Goal: Information Seeking & Learning: Learn about a topic

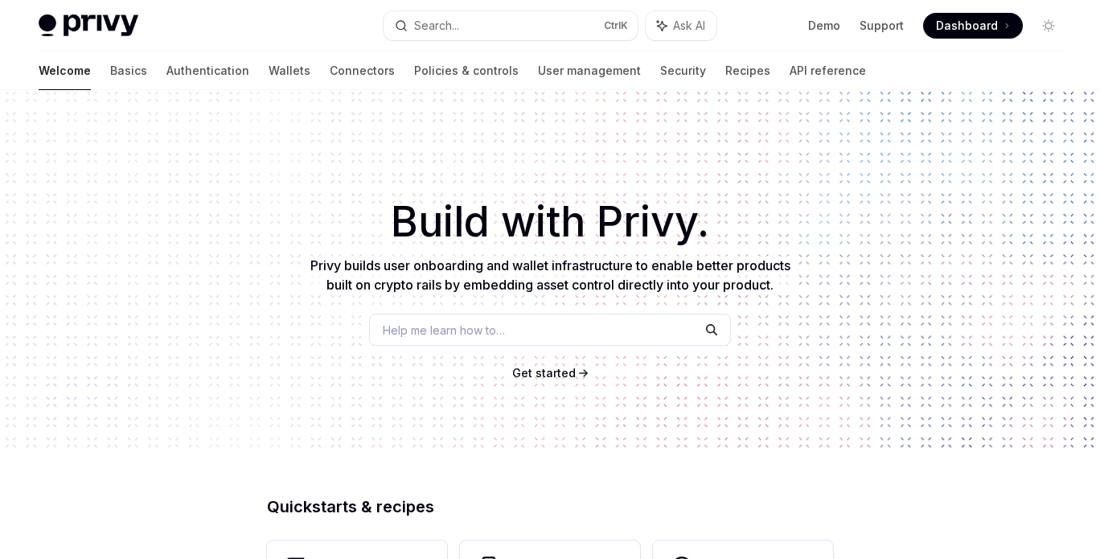
click at [592, 266] on span "Privy builds user onboarding and wallet infrastructure to enable better product…" at bounding box center [550, 274] width 480 height 35
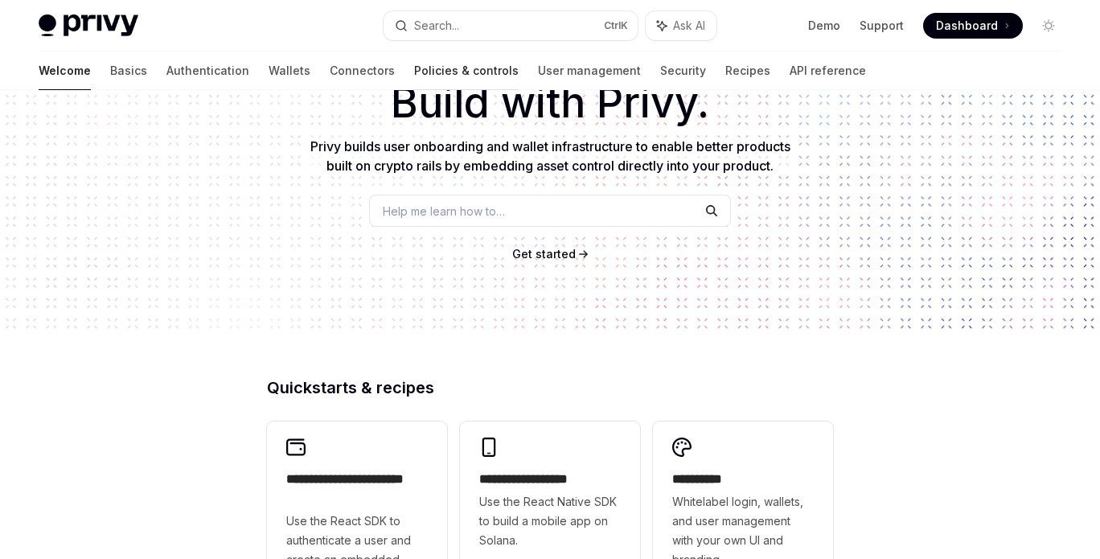
scroll to position [121, 0]
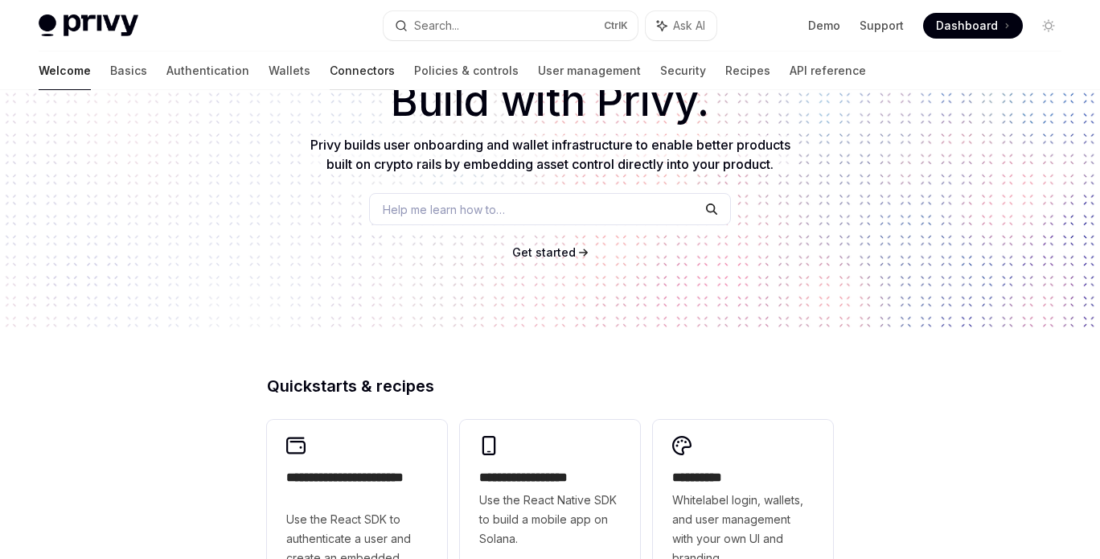
click at [330, 61] on link "Connectors" at bounding box center [362, 70] width 65 height 39
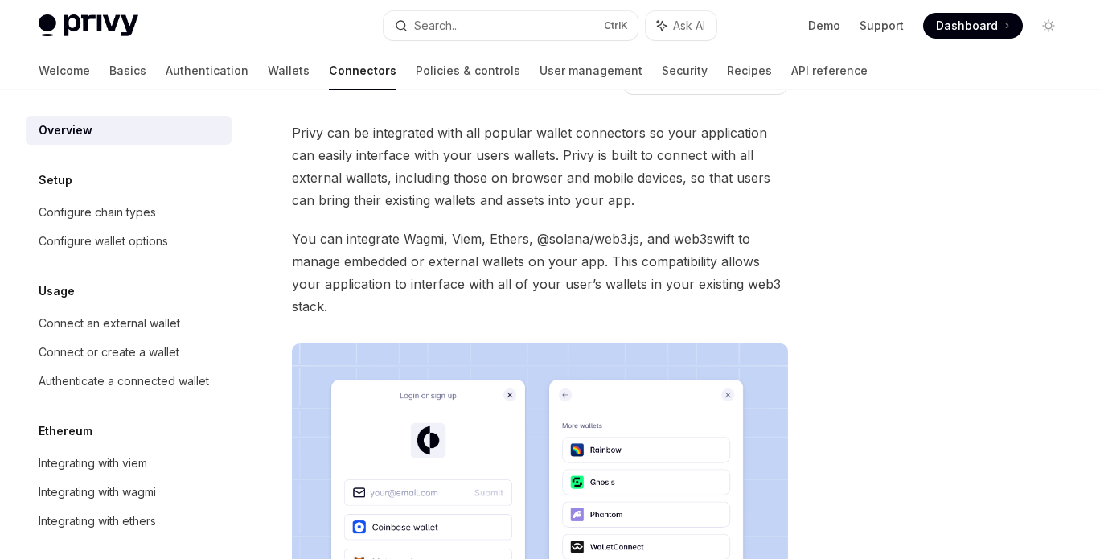
scroll to position [121, 0]
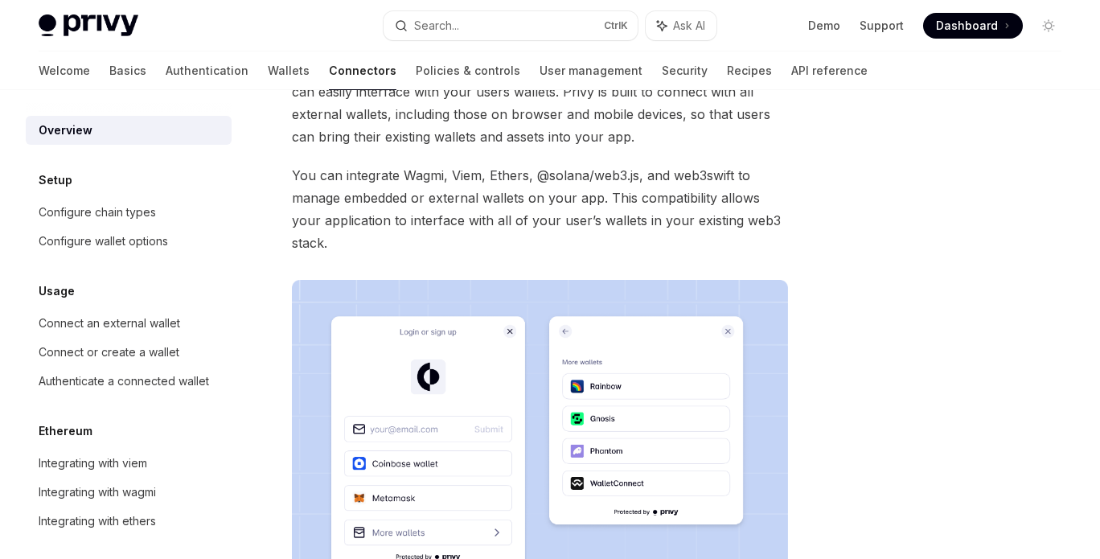
click at [339, 136] on span "Privy can be integrated with all popular wallet connectors so your application …" at bounding box center [540, 103] width 496 height 90
click at [482, 183] on span "You can integrate Wagmi, Viem, Ethers, @solana/web3.js, and web3swift to manage…" at bounding box center [540, 209] width 496 height 90
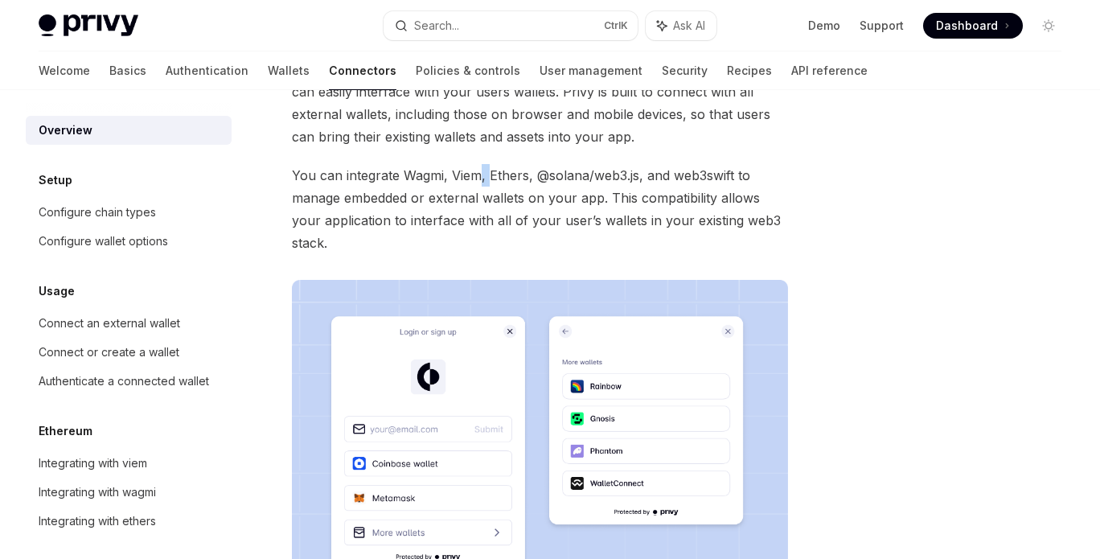
click at [482, 183] on span "You can integrate Wagmi, Viem, Ethers, @solana/web3.js, and web3swift to manage…" at bounding box center [540, 209] width 496 height 90
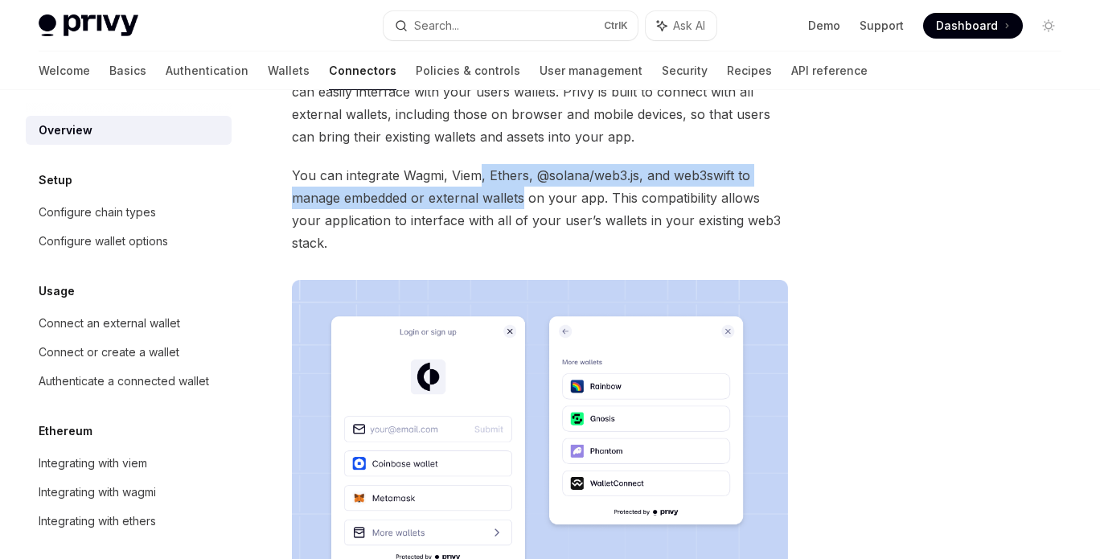
drag, startPoint x: 482, startPoint y: 183, endPoint x: 490, endPoint y: 209, distance: 27.5
click at [490, 209] on span "You can integrate Wagmi, Viem, Ethers, @solana/web3.js, and web3swift to manage…" at bounding box center [540, 209] width 496 height 90
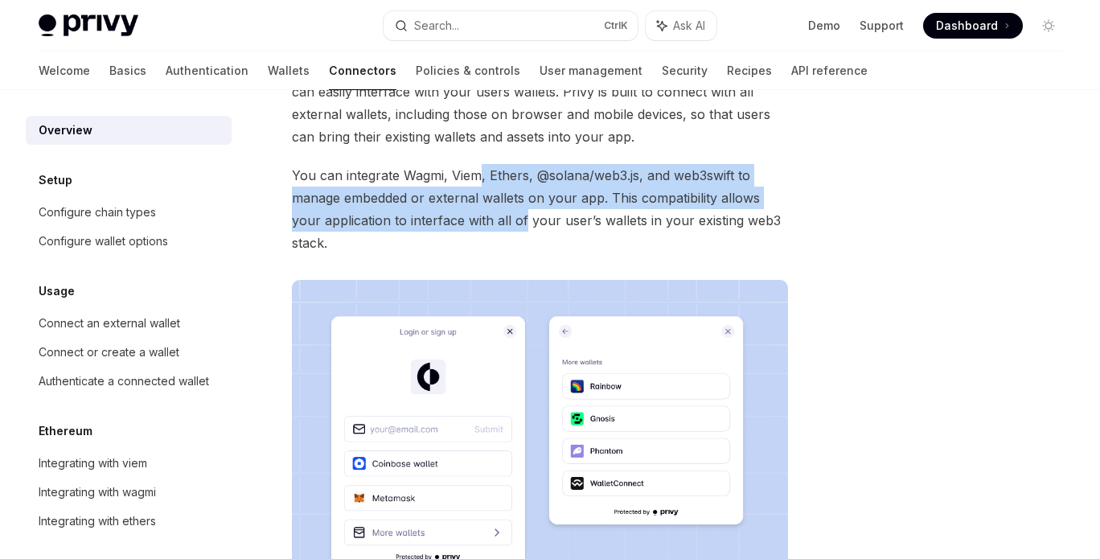
click at [490, 209] on span "You can integrate Wagmi, Viem, Ethers, @solana/web3.js, and web3swift to manage…" at bounding box center [540, 209] width 496 height 90
drag, startPoint x: 490, startPoint y: 209, endPoint x: 481, endPoint y: 176, distance: 34.1
click at [481, 176] on span "You can integrate Wagmi, Viem, Ethers, @solana/web3.js, and web3swift to manage…" at bounding box center [540, 209] width 496 height 90
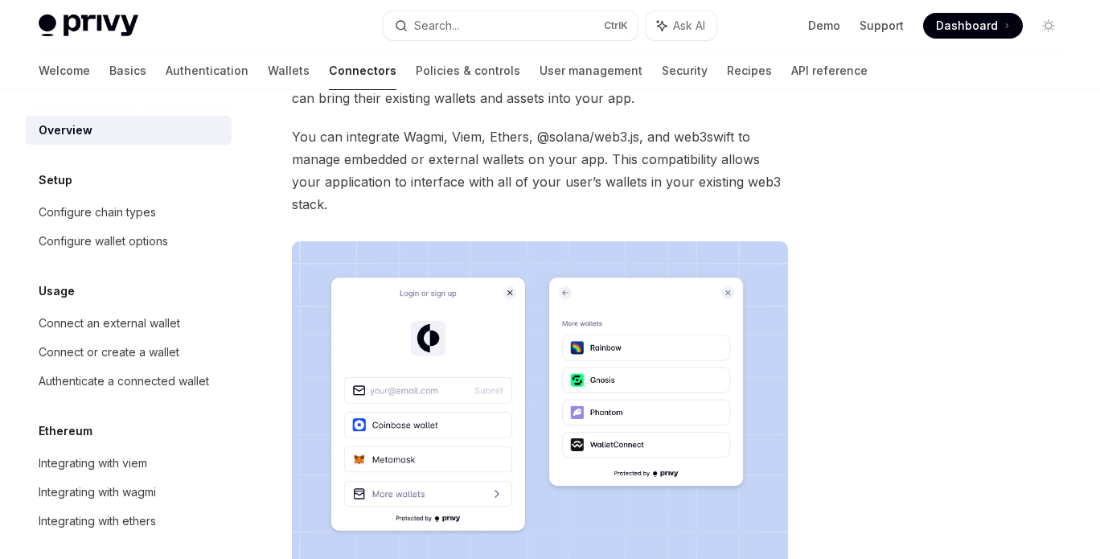
scroll to position [164, 0]
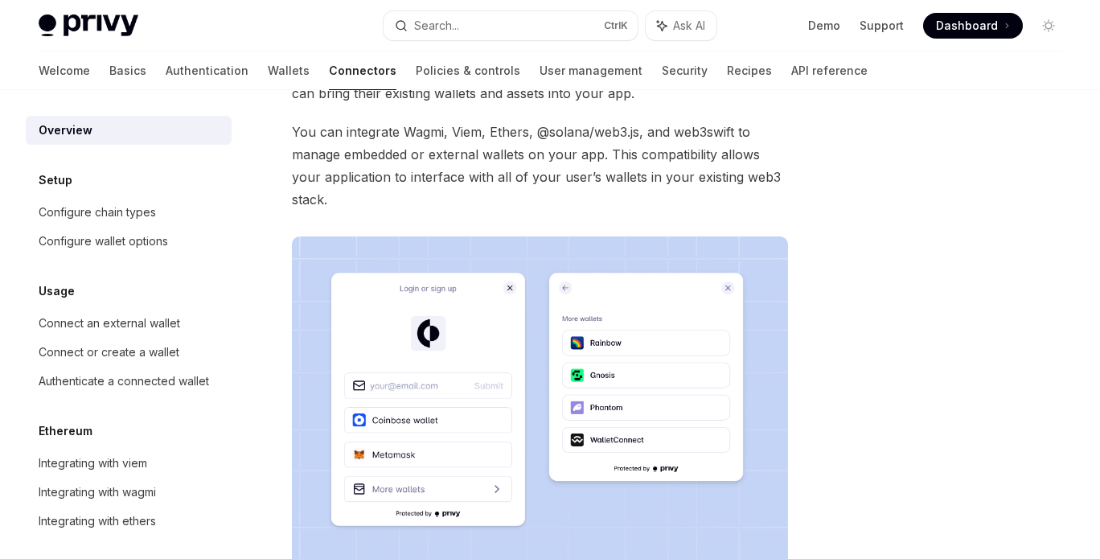
click at [481, 176] on span "You can integrate Wagmi, Viem, Ethers, @solana/web3.js, and web3swift to manage…" at bounding box center [540, 166] width 496 height 90
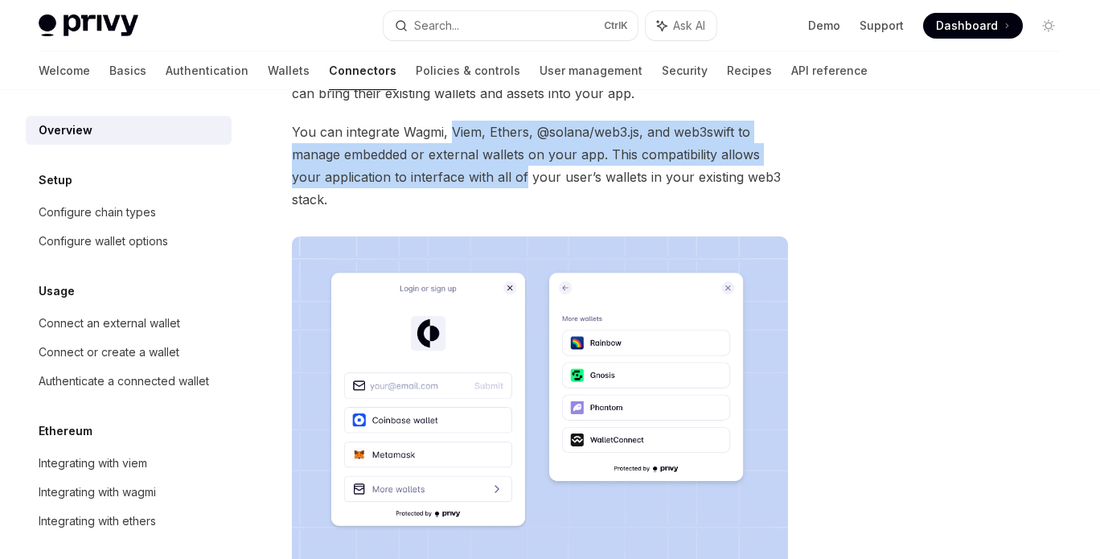
drag, startPoint x: 481, startPoint y: 176, endPoint x: 462, endPoint y: 140, distance: 40.6
click at [462, 140] on span "You can integrate Wagmi, Viem, Ethers, @solana/web3.js, and web3swift to manage…" at bounding box center [540, 166] width 496 height 90
drag, startPoint x: 462, startPoint y: 140, endPoint x: 473, endPoint y: 173, distance: 34.6
click at [473, 173] on span "You can integrate Wagmi, Viem, Ethers, @solana/web3.js, and web3swift to manage…" at bounding box center [540, 166] width 496 height 90
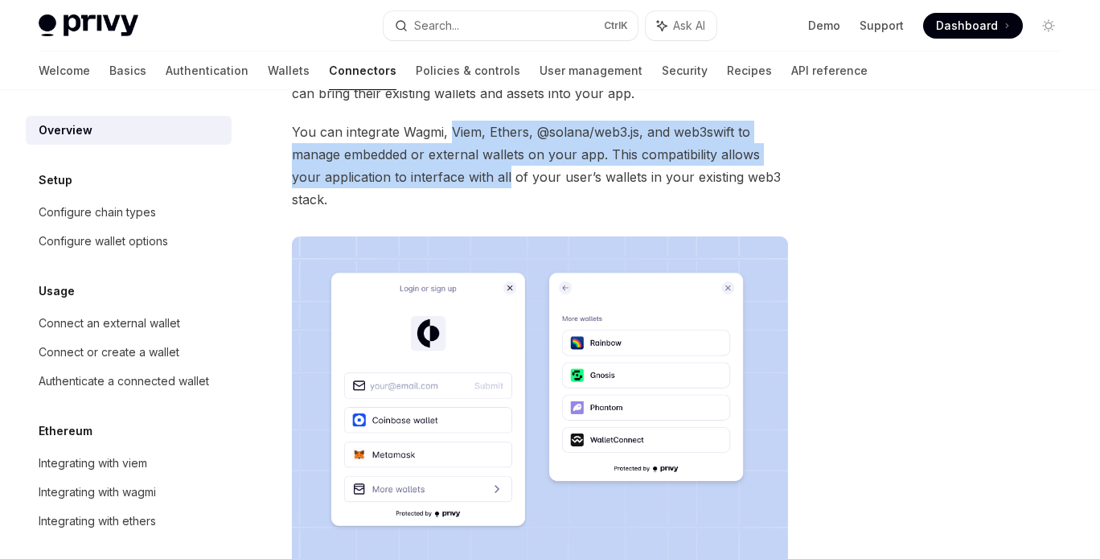
click at [473, 173] on span "You can integrate Wagmi, Viem, Ethers, @solana/web3.js, and web3swift to manage…" at bounding box center [540, 166] width 496 height 90
drag, startPoint x: 473, startPoint y: 173, endPoint x: 480, endPoint y: 128, distance: 45.6
click at [480, 128] on span "You can integrate Wagmi, Viem, Ethers, @solana/web3.js, and web3swift to manage…" at bounding box center [540, 166] width 496 height 90
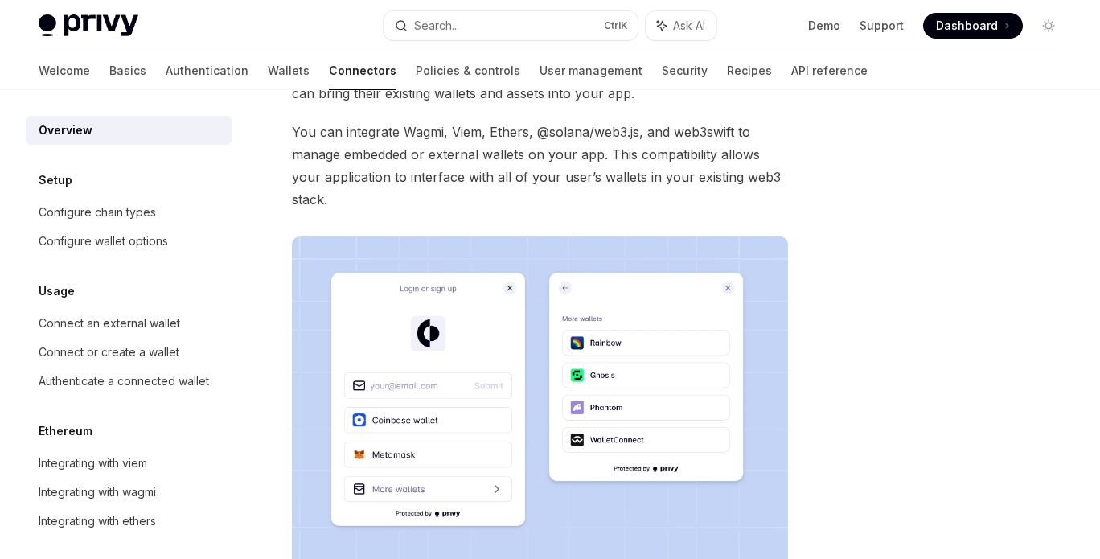
click at [480, 128] on span "You can integrate Wagmi, Viem, Ethers, @solana/web3.js, and web3swift to manage…" at bounding box center [540, 166] width 496 height 90
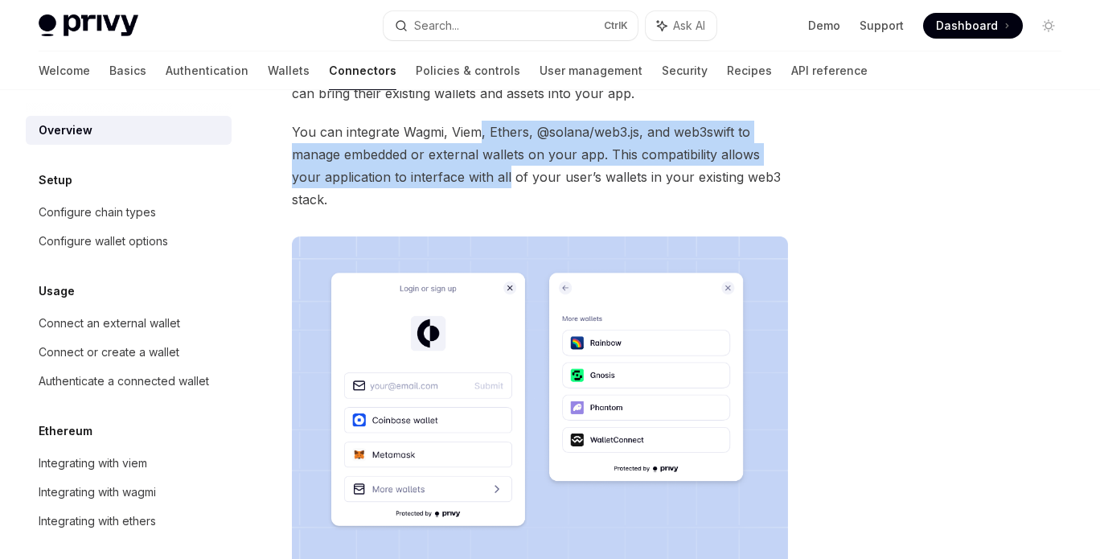
drag, startPoint x: 480, startPoint y: 128, endPoint x: 472, endPoint y: 179, distance: 52.1
click at [472, 179] on span "You can integrate Wagmi, Viem, Ethers, @solana/web3.js, and web3swift to manage…" at bounding box center [540, 166] width 496 height 90
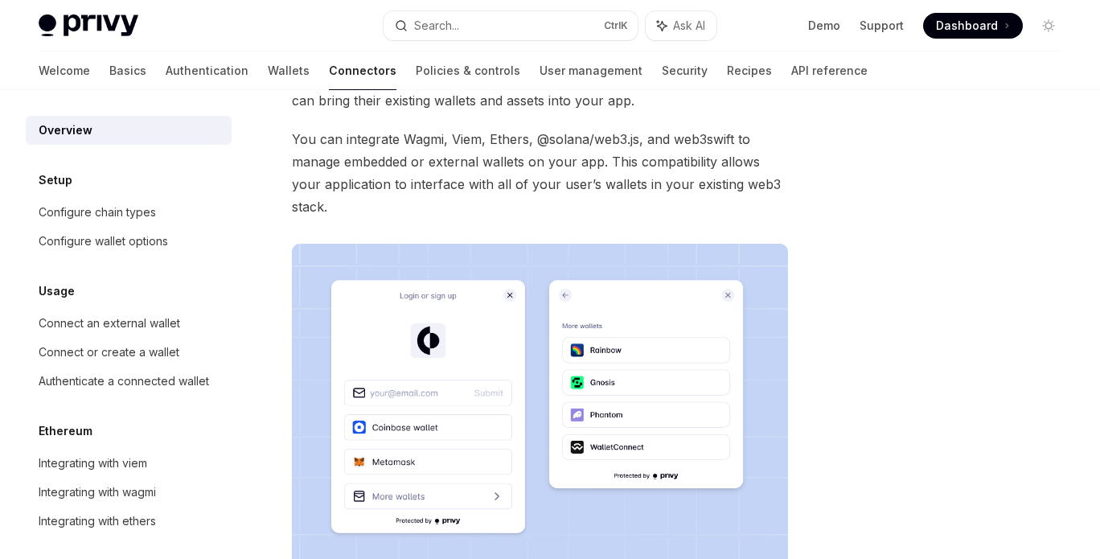
scroll to position [0, 0]
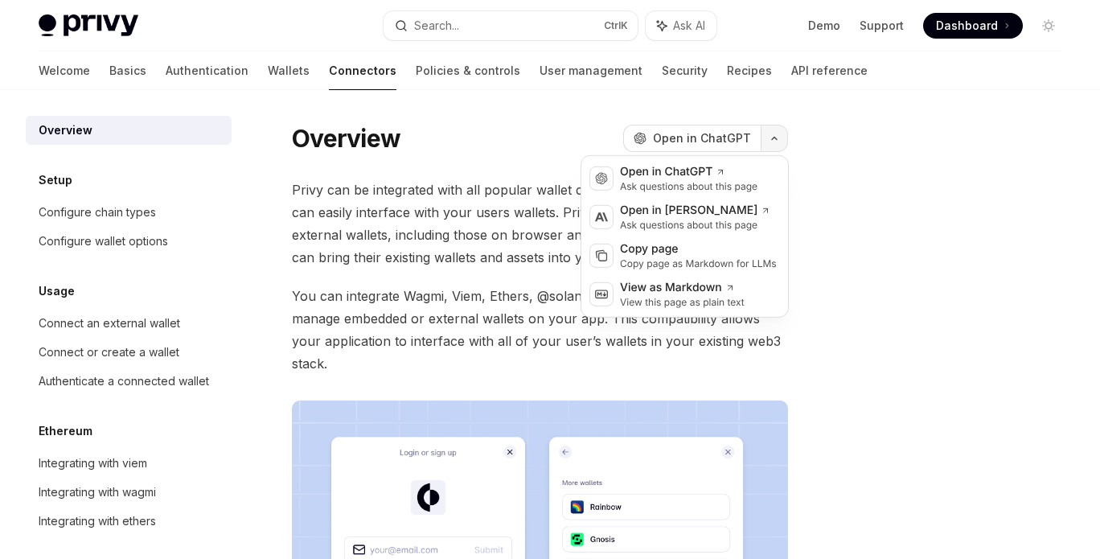
click at [780, 141] on icon "button" at bounding box center [774, 138] width 19 height 6
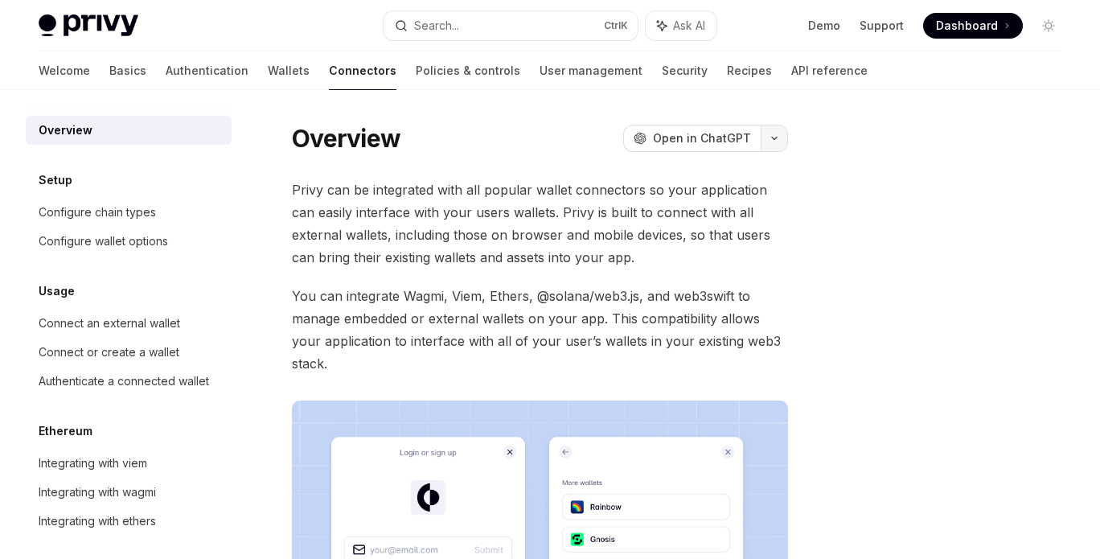
click at [780, 141] on icon "button" at bounding box center [774, 138] width 19 height 6
click at [489, 193] on span "Privy can be integrated with all popular wallet connectors so your application …" at bounding box center [540, 224] width 496 height 90
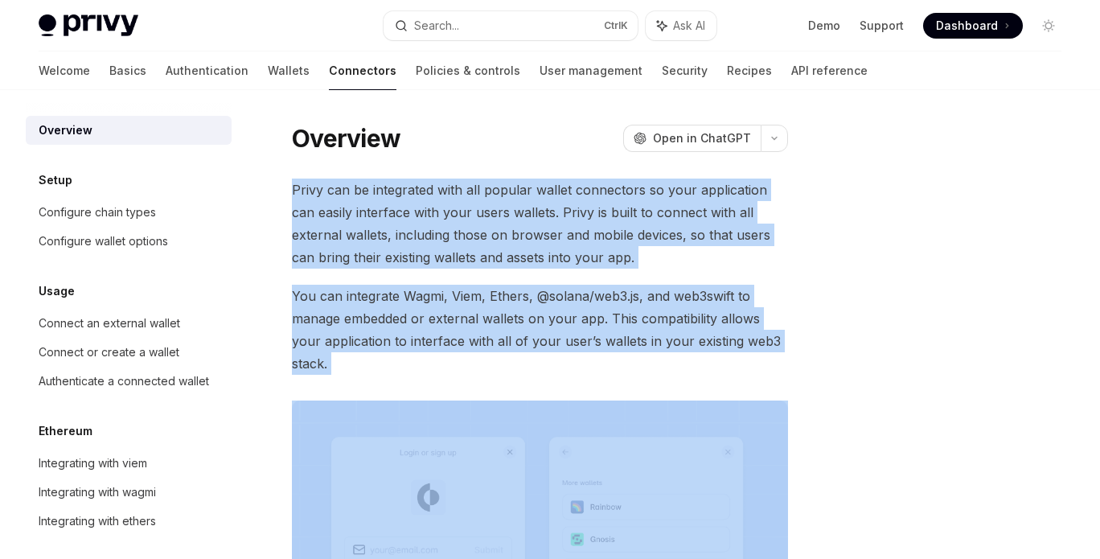
drag, startPoint x: 489, startPoint y: 193, endPoint x: 451, endPoint y: 331, distance: 143.4
click at [451, 331] on div "Privy can be integrated with all popular wallet connectors so your application …" at bounding box center [540, 467] width 496 height 577
click at [451, 331] on span "You can integrate Wagmi, Viem, Ethers, @solana/web3.js, and web3swift to manage…" at bounding box center [540, 330] width 496 height 90
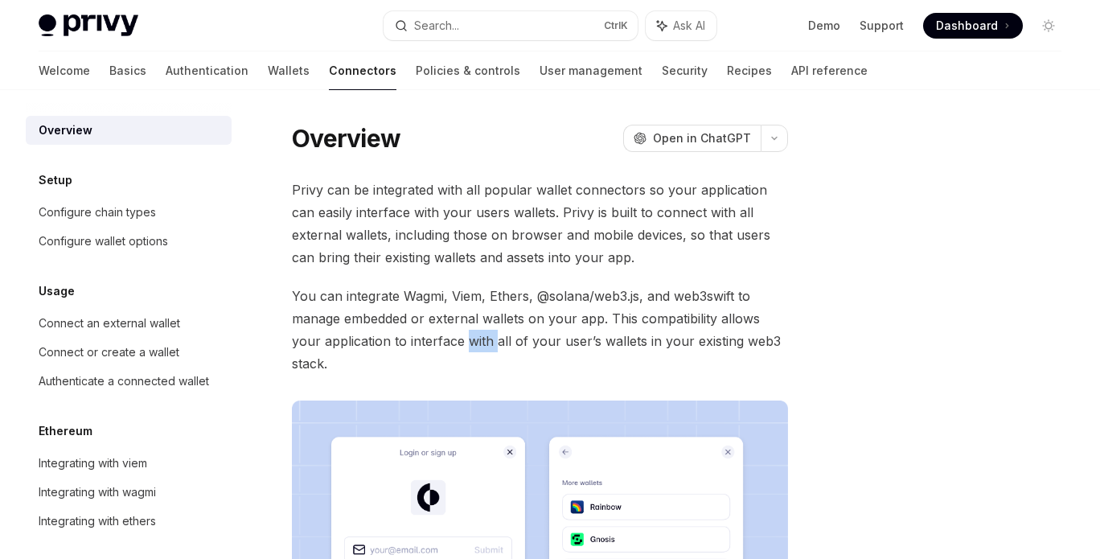
click at [451, 331] on span "You can integrate Wagmi, Viem, Ethers, @solana/web3.js, and web3swift to manage…" at bounding box center [540, 330] width 496 height 90
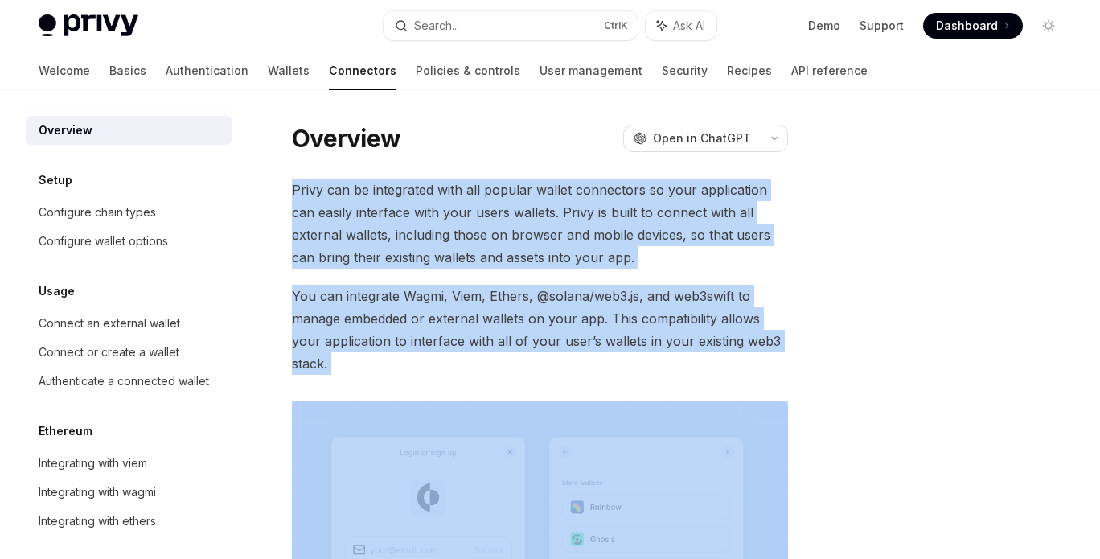
drag, startPoint x: 451, startPoint y: 331, endPoint x: 473, endPoint y: 252, distance: 81.7
click at [473, 252] on div "Privy can be integrated with all popular wallet connectors so your application …" at bounding box center [540, 467] width 496 height 577
click at [473, 252] on span "Privy can be integrated with all popular wallet connectors so your application …" at bounding box center [540, 224] width 496 height 90
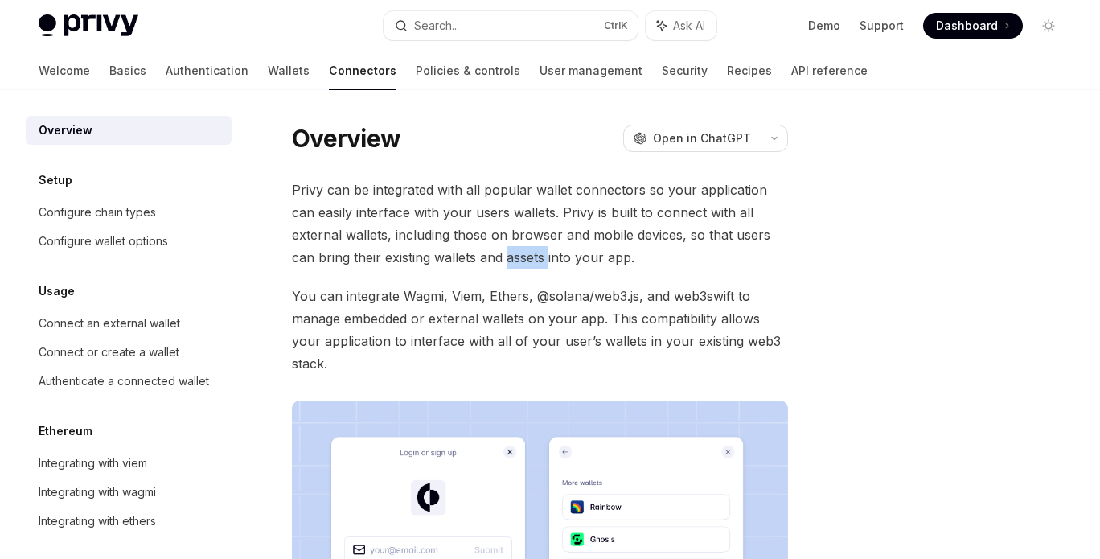
click at [473, 252] on span "Privy can be integrated with all popular wallet connectors so your application …" at bounding box center [540, 224] width 496 height 90
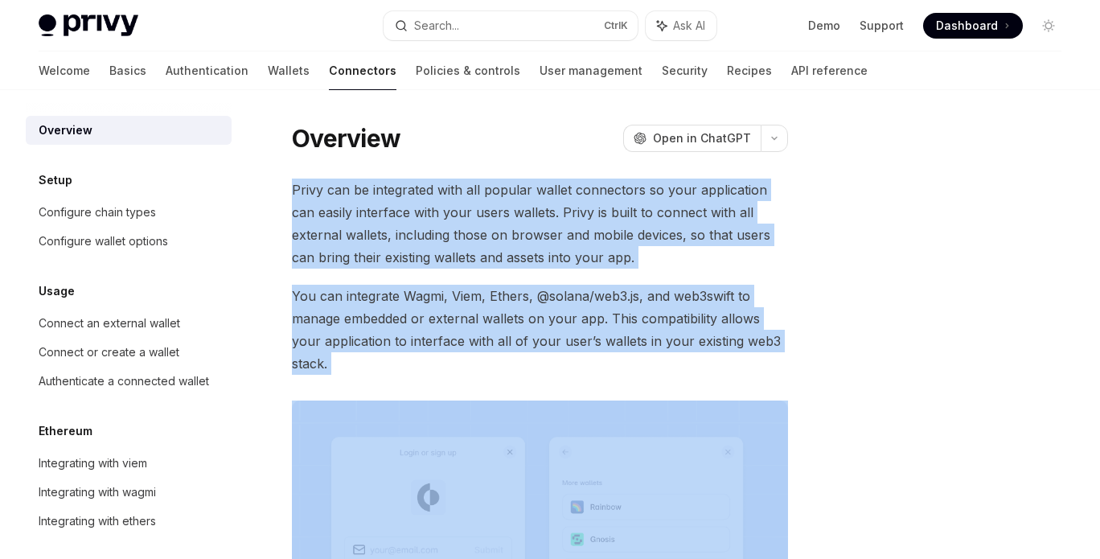
drag, startPoint x: 473, startPoint y: 252, endPoint x: 431, endPoint y: 349, distance: 105.2
click at [431, 349] on div "Privy can be integrated with all popular wallet connectors so your application …" at bounding box center [540, 467] width 496 height 577
click at [431, 349] on span "You can integrate Wagmi, Viem, Ethers, @solana/web3.js, and web3swift to manage…" at bounding box center [540, 330] width 496 height 90
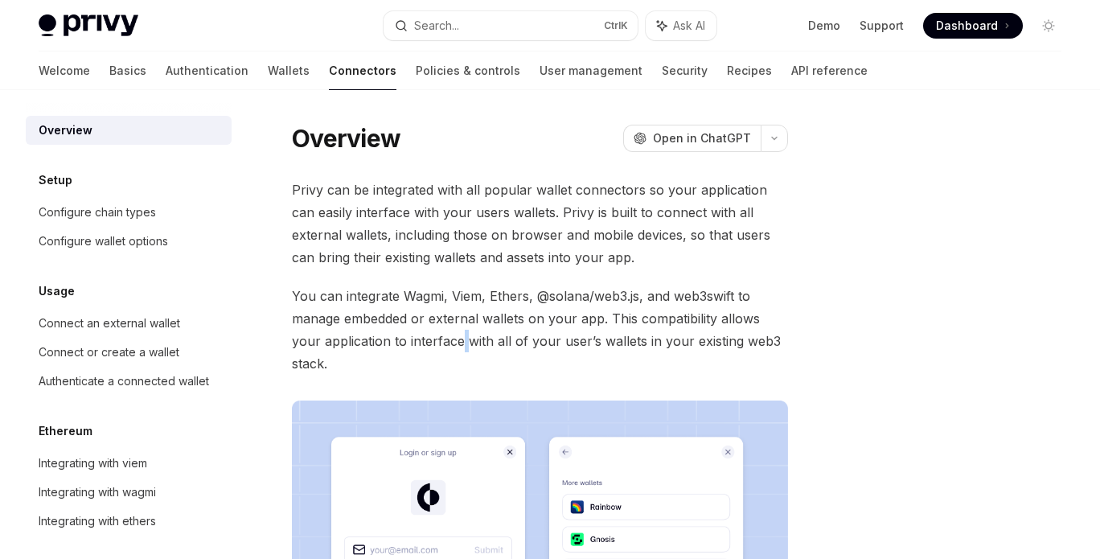
click at [431, 349] on span "You can integrate Wagmi, Viem, Ethers, @solana/web3.js, and web3swift to manage…" at bounding box center [540, 330] width 496 height 90
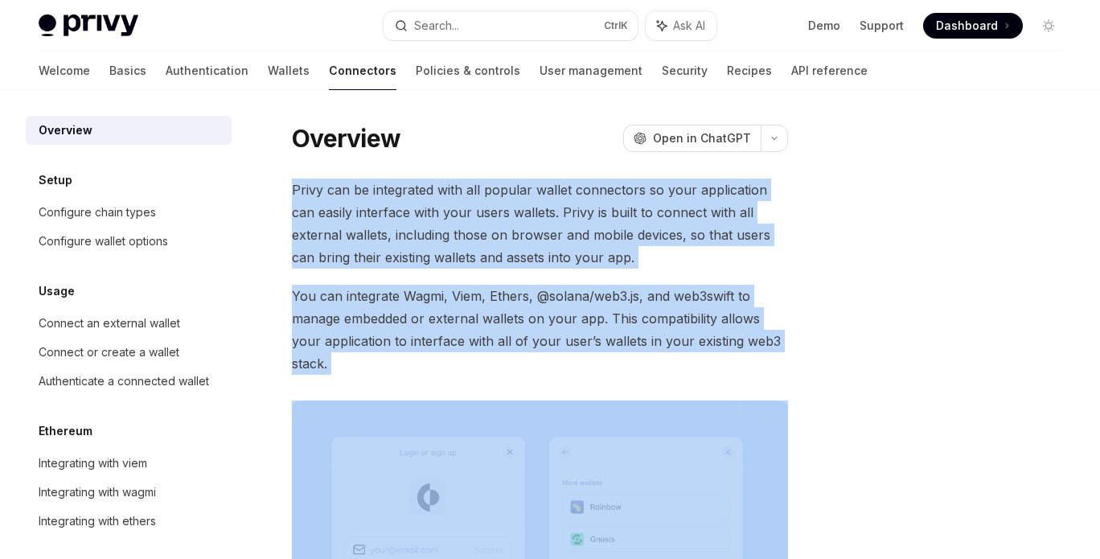
drag, startPoint x: 431, startPoint y: 349, endPoint x: 456, endPoint y: 244, distance: 107.5
click at [456, 244] on div "Privy can be integrated with all popular wallet connectors so your application …" at bounding box center [540, 467] width 496 height 577
click at [456, 244] on span "Privy can be integrated with all popular wallet connectors so your application …" at bounding box center [540, 224] width 496 height 90
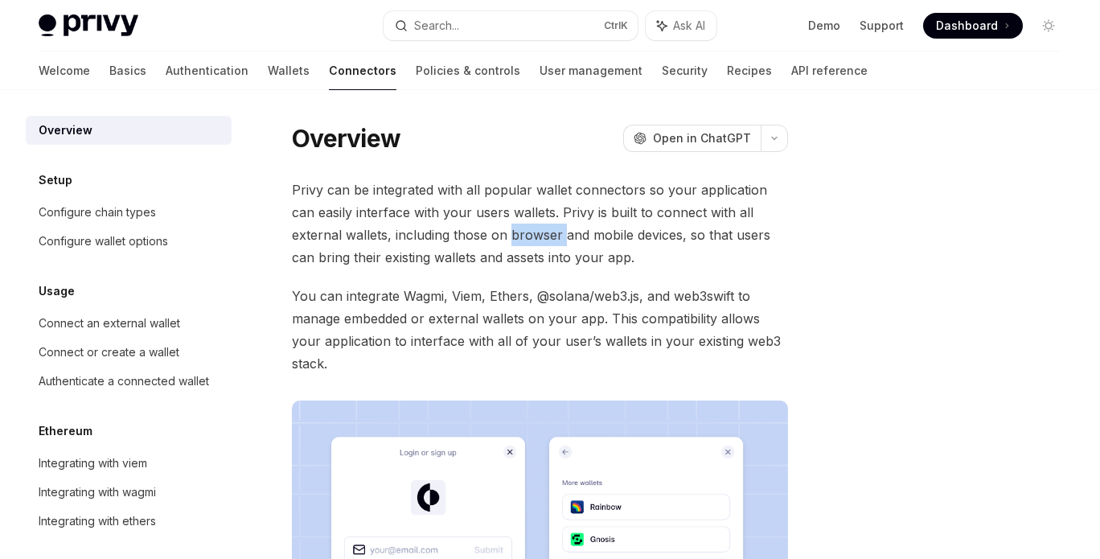
click at [456, 244] on span "Privy can be integrated with all popular wallet connectors so your application …" at bounding box center [540, 224] width 496 height 90
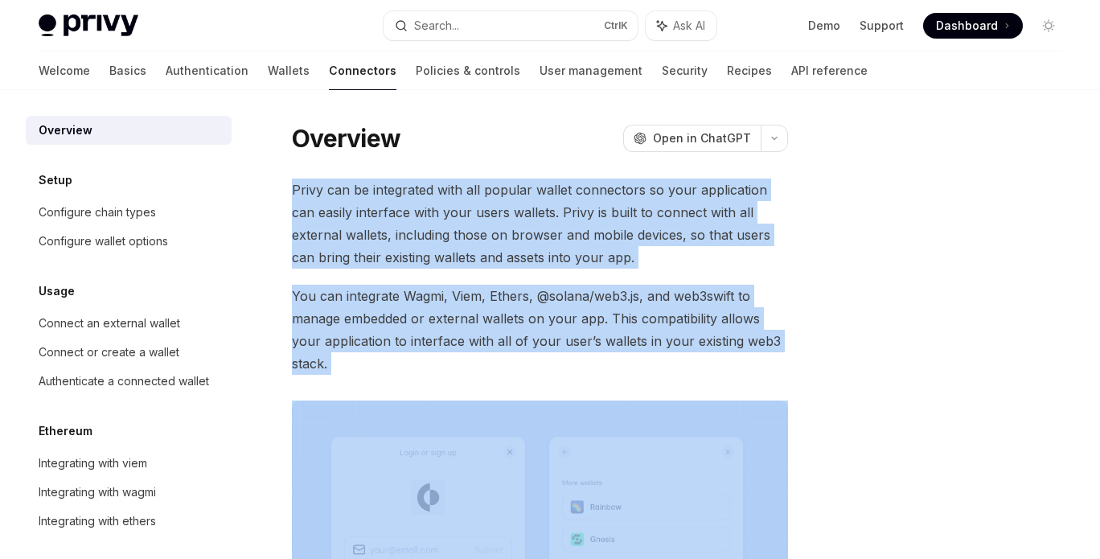
drag, startPoint x: 456, startPoint y: 244, endPoint x: 434, endPoint y: 298, distance: 58.1
click at [434, 298] on div "Privy can be integrated with all popular wallet connectors so your application …" at bounding box center [540, 467] width 496 height 577
click at [434, 298] on span "You can integrate Wagmi, Viem, Ethers, @solana/web3.js, and web3swift to manage…" at bounding box center [540, 330] width 496 height 90
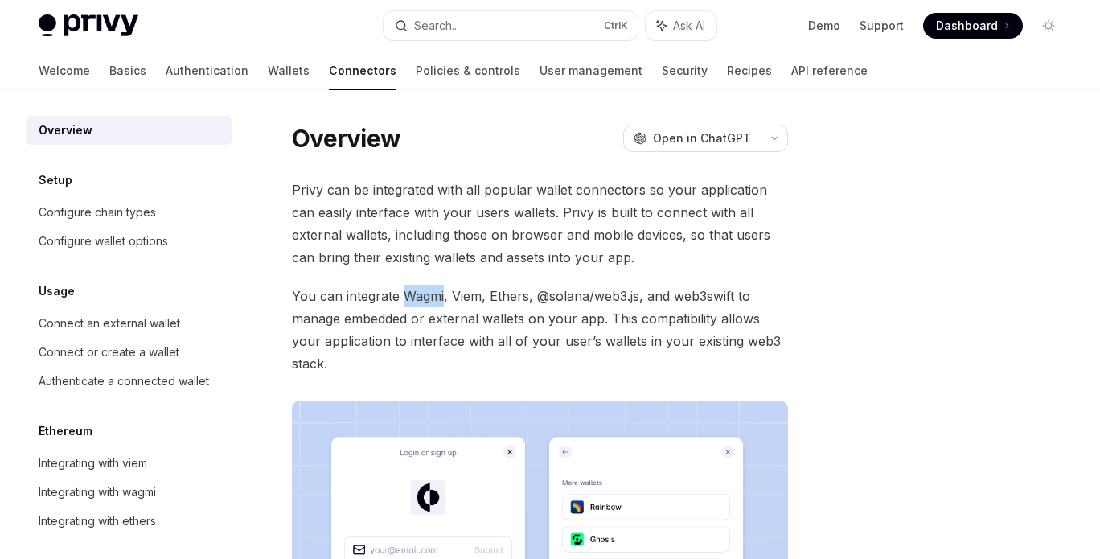
click at [434, 298] on span "You can integrate Wagmi, Viem, Ethers, @solana/web3.js, and web3swift to manage…" at bounding box center [540, 330] width 496 height 90
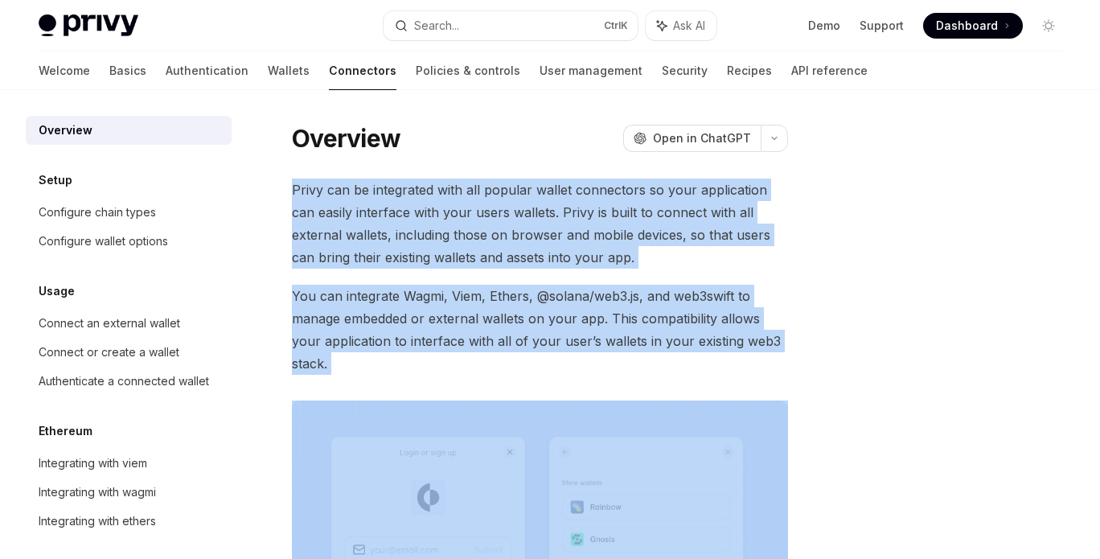
drag, startPoint x: 434, startPoint y: 298, endPoint x: 454, endPoint y: 236, distance: 65.9
click at [454, 236] on div "Privy can be integrated with all popular wallet connectors so your application …" at bounding box center [540, 467] width 496 height 577
click at [454, 236] on span "Privy can be integrated with all popular wallet connectors so your application …" at bounding box center [540, 224] width 496 height 90
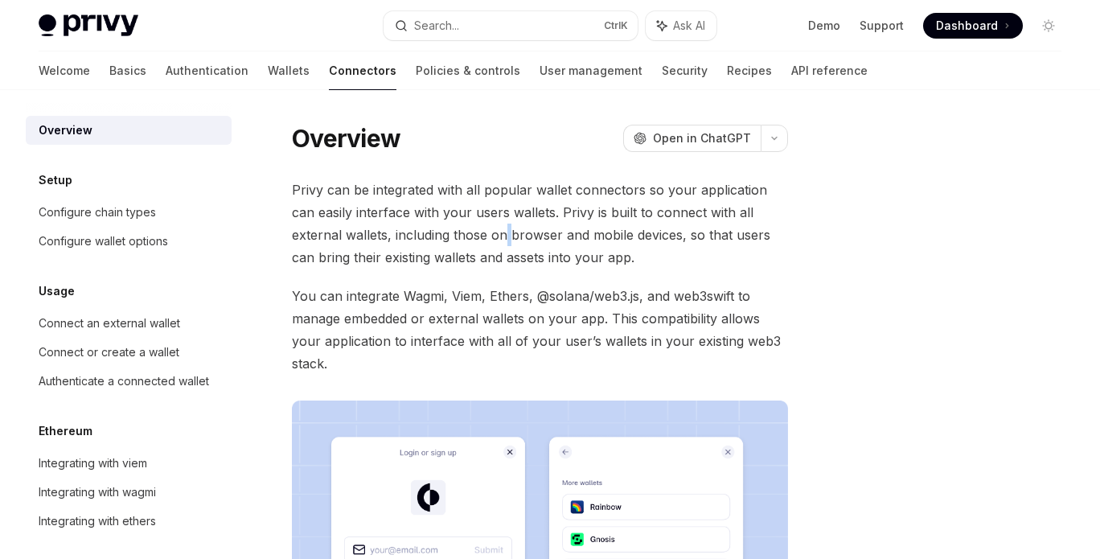
click at [454, 236] on span "Privy can be integrated with all popular wallet connectors so your application …" at bounding box center [540, 224] width 496 height 90
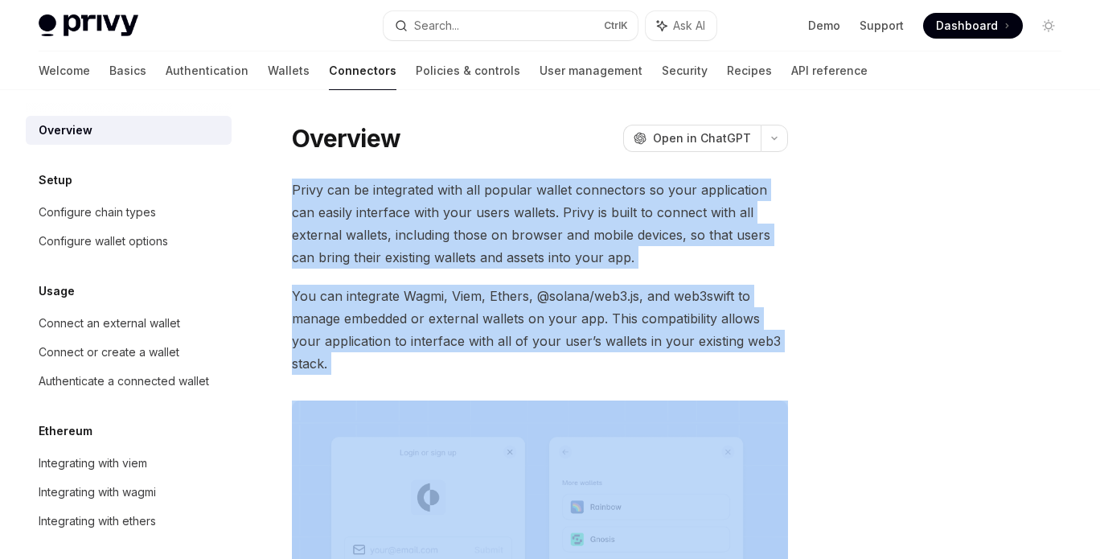
drag, startPoint x: 454, startPoint y: 236, endPoint x: 426, endPoint y: 313, distance: 82.2
click at [426, 313] on div "Privy can be integrated with all popular wallet connectors so your application …" at bounding box center [540, 467] width 496 height 577
click at [426, 313] on span "You can integrate Wagmi, Viem, Ethers, @solana/web3.js, and web3swift to manage…" at bounding box center [540, 330] width 496 height 90
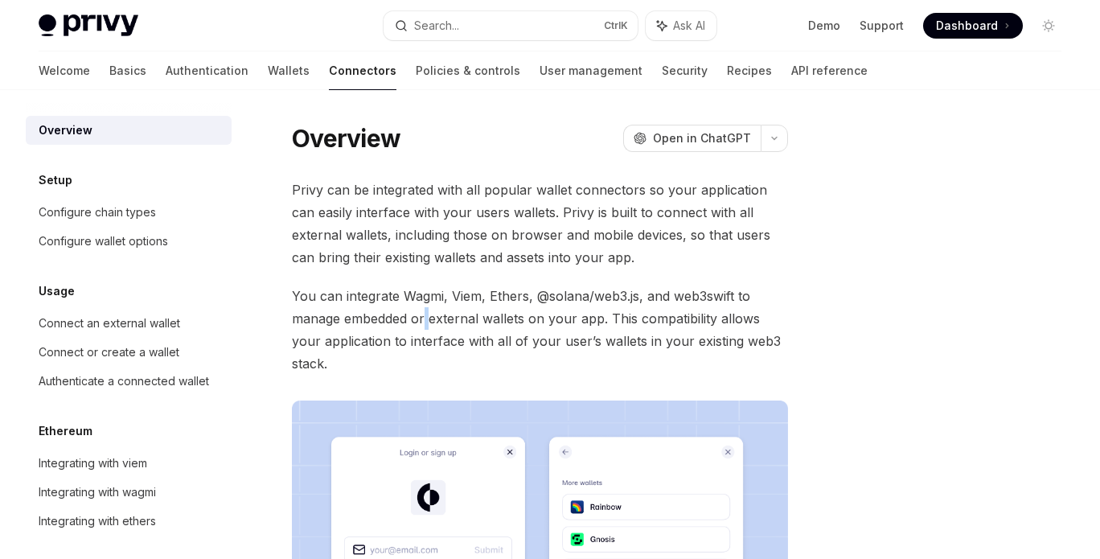
click at [426, 313] on span "You can integrate Wagmi, Viem, Ethers, @solana/web3.js, and web3swift to manage…" at bounding box center [540, 330] width 496 height 90
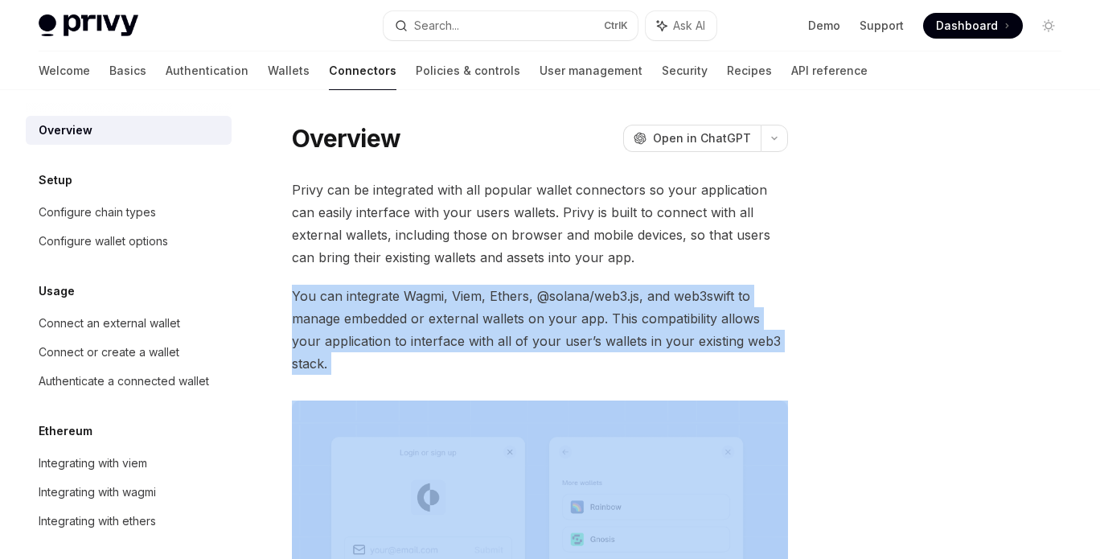
click at [426, 313] on span "You can integrate Wagmi, Viem, Ethers, @solana/web3.js, and web3swift to manage…" at bounding box center [540, 330] width 496 height 90
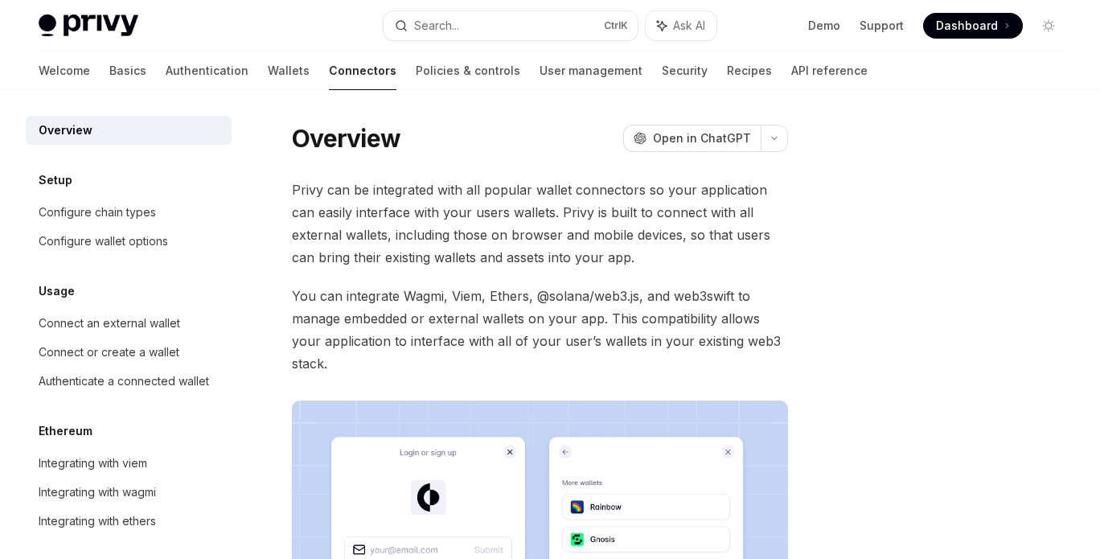
click at [450, 248] on span "Privy can be integrated with all popular wallet connectors so your application …" at bounding box center [540, 224] width 496 height 90
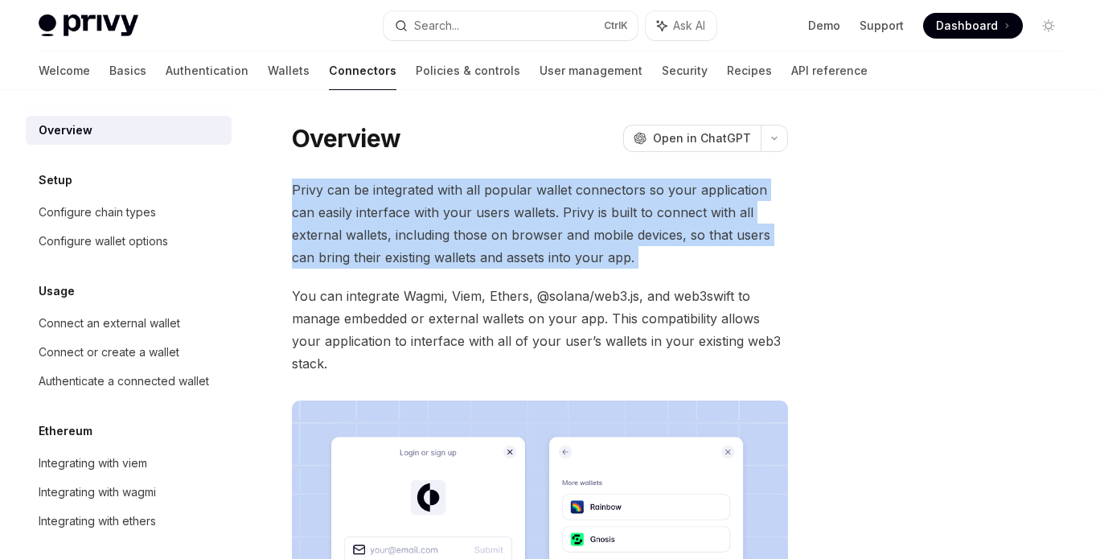
click at [450, 248] on span "Privy can be integrated with all popular wallet connectors so your application …" at bounding box center [540, 224] width 496 height 90
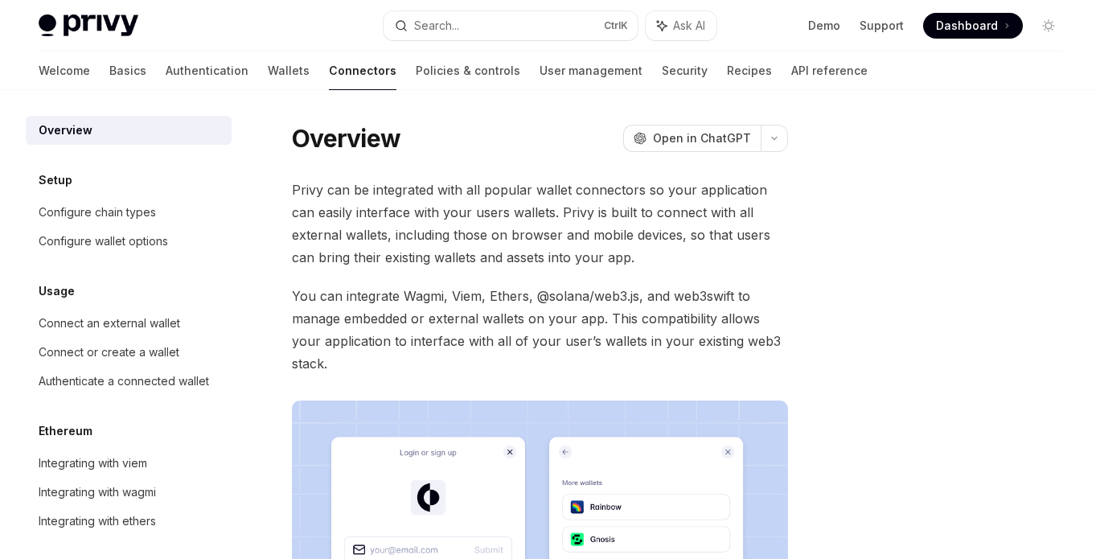
click at [418, 319] on span "You can integrate Wagmi, Viem, Ethers, @solana/web3.js, and web3swift to manage…" at bounding box center [540, 330] width 496 height 90
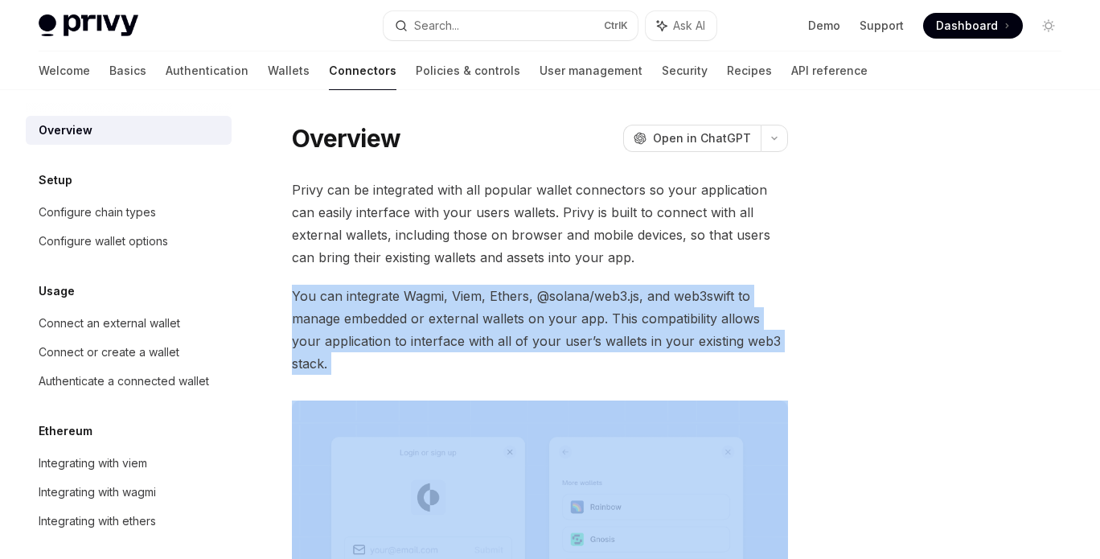
click at [418, 319] on span "You can integrate Wagmi, Viem, Ethers, @solana/web3.js, and web3swift to manage…" at bounding box center [540, 330] width 496 height 90
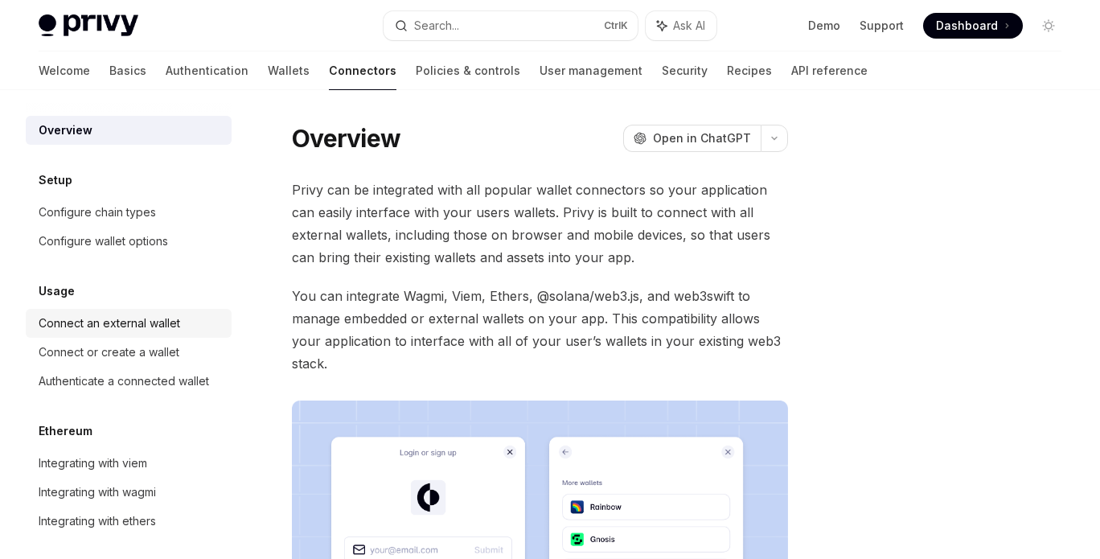
click at [127, 323] on div "Connect an external wallet" at bounding box center [110, 323] width 142 height 19
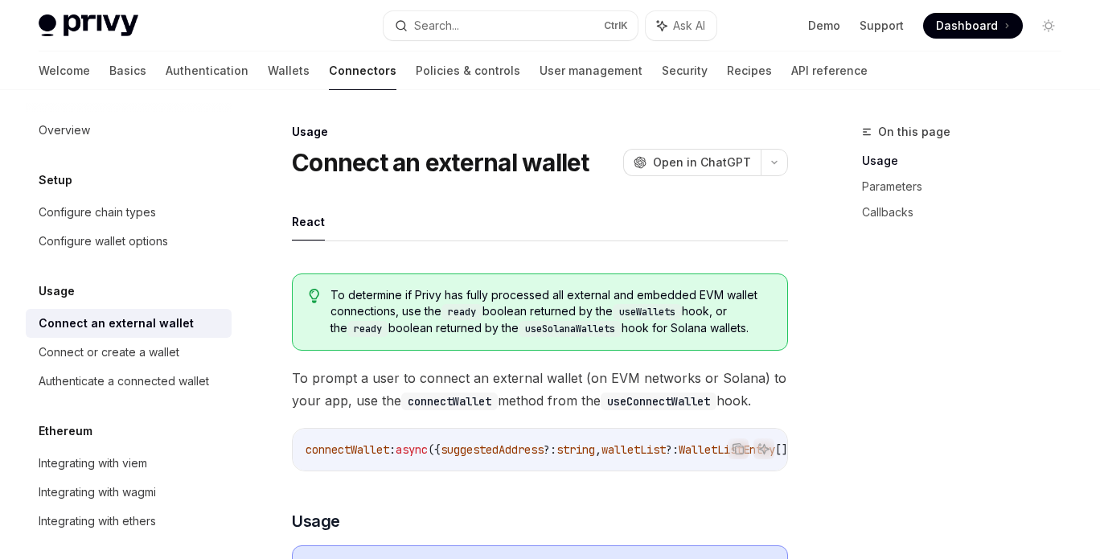
click at [351, 300] on span "To determine if Privy has fully processed all external and embedded EVM wallet …" at bounding box center [550, 312] width 441 height 50
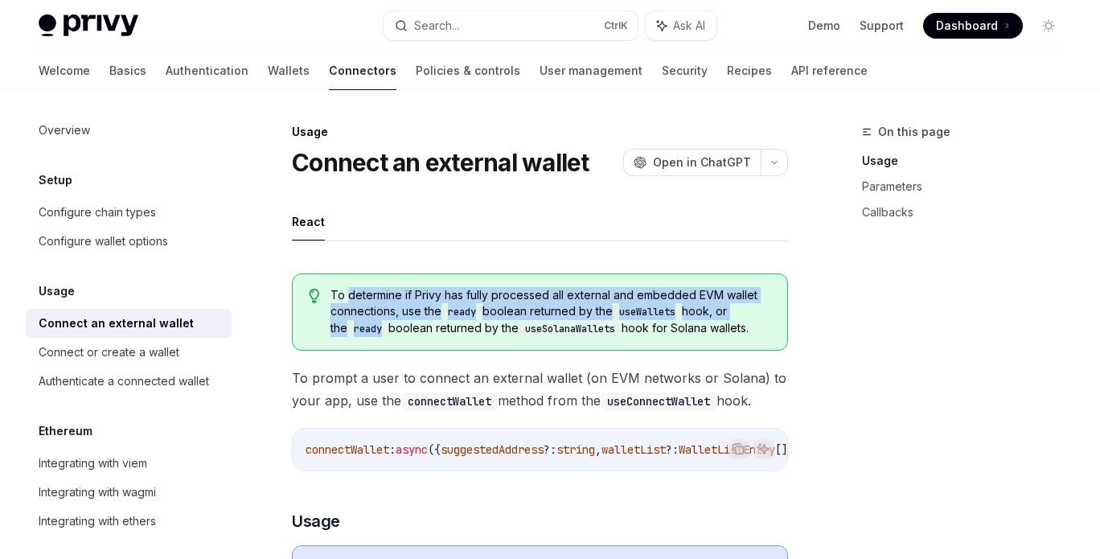
drag, startPoint x: 351, startPoint y: 300, endPoint x: 358, endPoint y: 330, distance: 31.4
click at [358, 330] on span "To determine if Privy has fully processed all external and embedded EVM wallet …" at bounding box center [550, 312] width 441 height 50
click at [358, 330] on code "ready" at bounding box center [367, 329] width 41 height 16
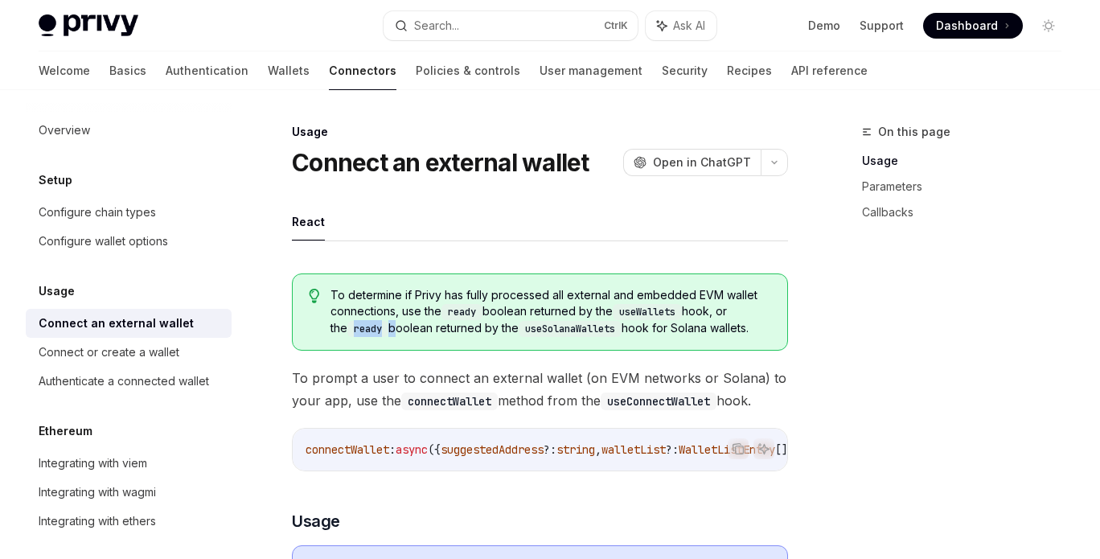
click at [358, 330] on code "ready" at bounding box center [367, 329] width 41 height 16
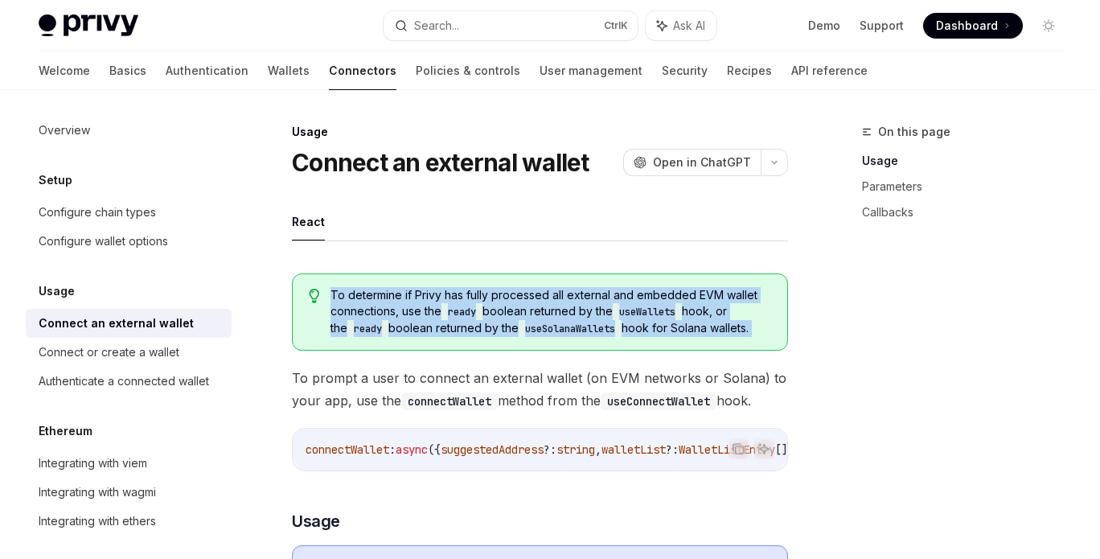
drag, startPoint x: 358, startPoint y: 330, endPoint x: 381, endPoint y: 302, distance: 37.2
click at [381, 302] on span "To determine if Privy has fully processed all external and embedded EVM wallet …" at bounding box center [550, 312] width 441 height 50
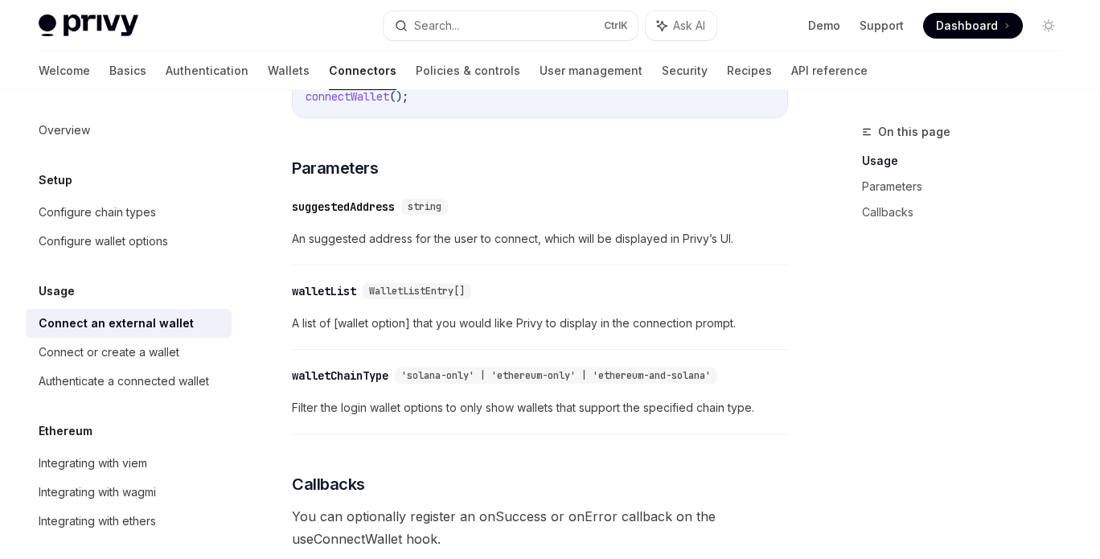
scroll to position [675, 0]
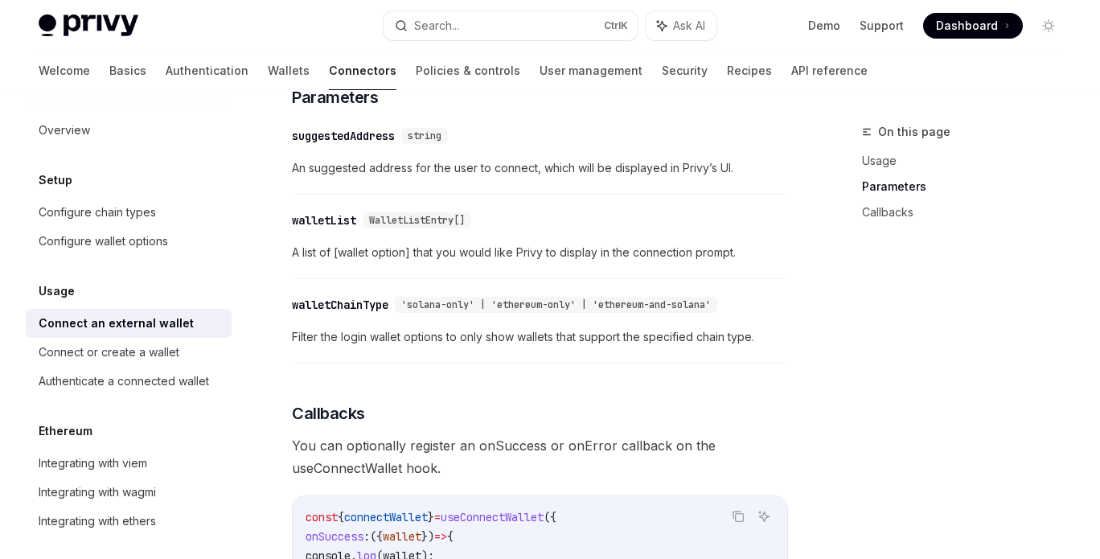
click at [442, 255] on span "A list of [wallet option] that you would like Privy to display in the connectio…" at bounding box center [540, 252] width 496 height 19
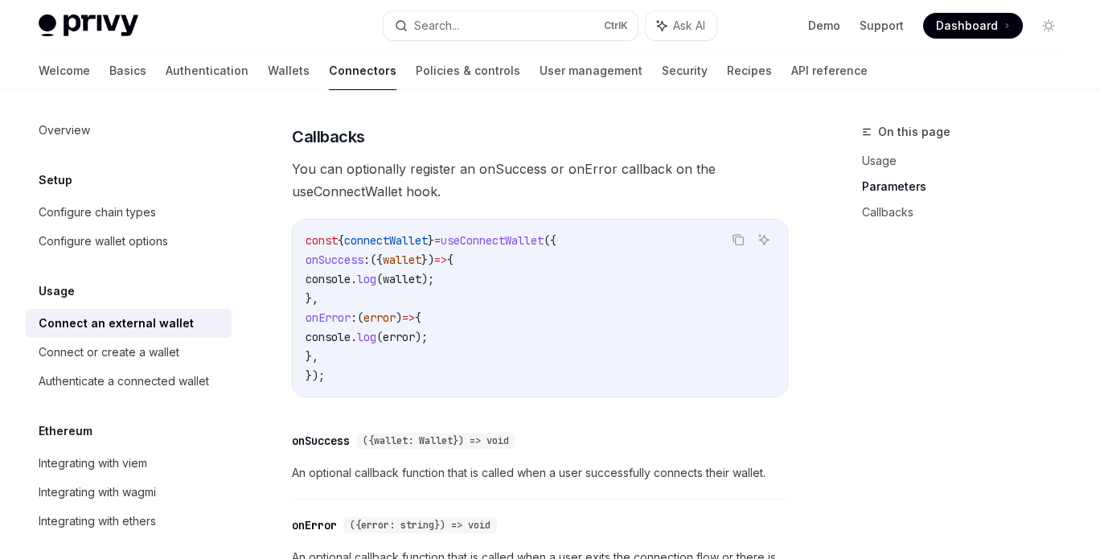
scroll to position [952, 0]
click at [179, 353] on div "Connect or create a wallet" at bounding box center [130, 352] width 183 height 19
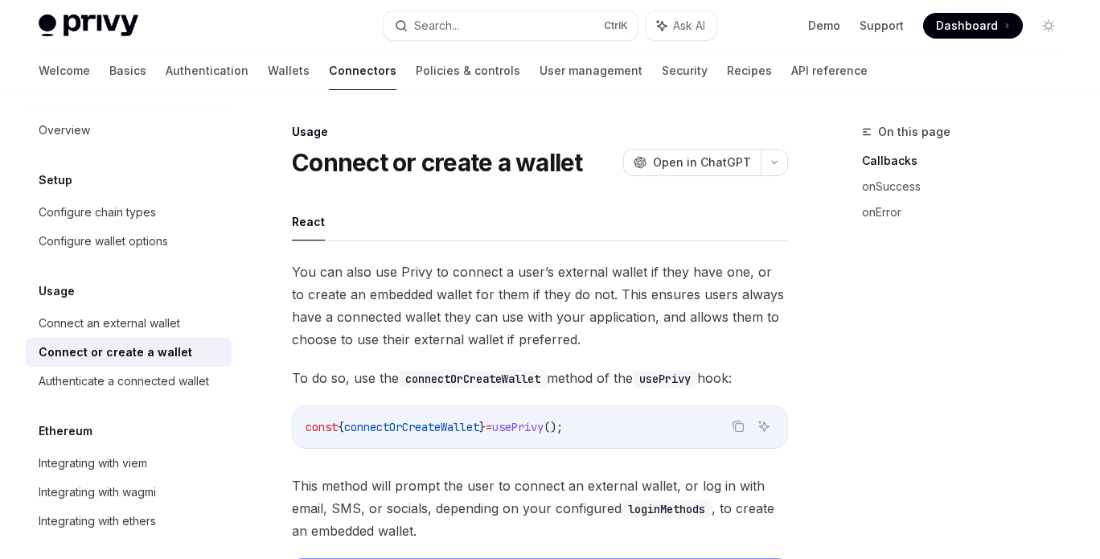
click at [350, 273] on span "You can also use Privy to connect a user’s external wallet if they have one, or…" at bounding box center [540, 306] width 496 height 90
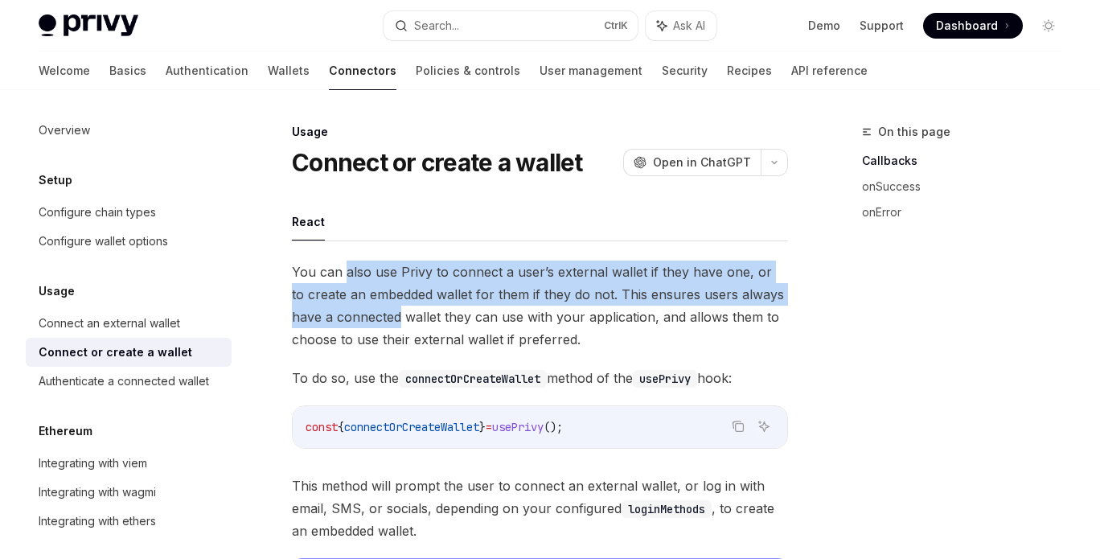
drag, startPoint x: 350, startPoint y: 273, endPoint x: 349, endPoint y: 321, distance: 48.3
click at [349, 321] on span "You can also use Privy to connect a user’s external wallet if they have one, or…" at bounding box center [540, 306] width 496 height 90
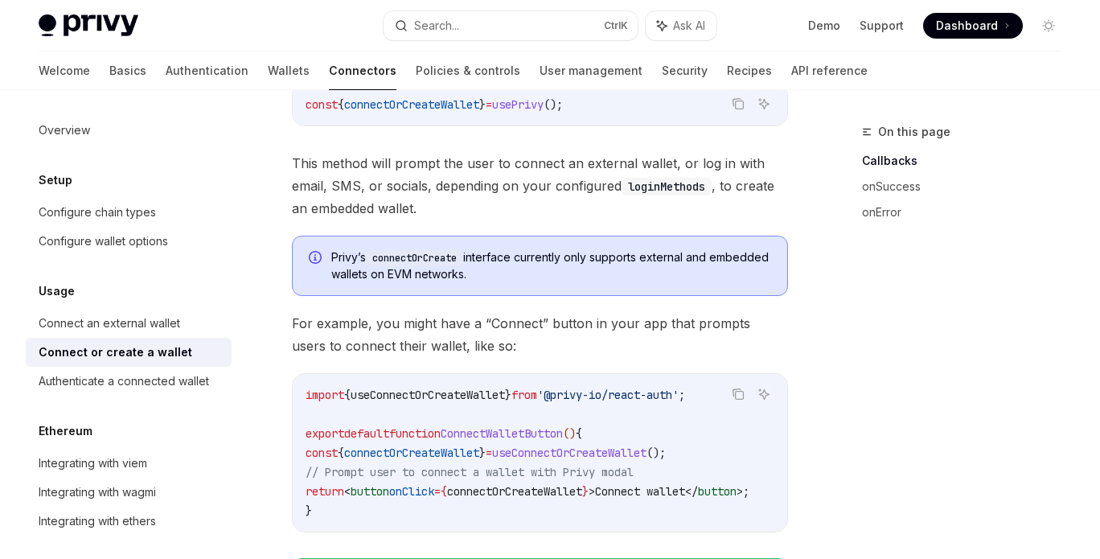
scroll to position [323, 0]
click at [349, 321] on span "For example, you might have a “Connect” button in your app that prompts users t…" at bounding box center [540, 333] width 496 height 45
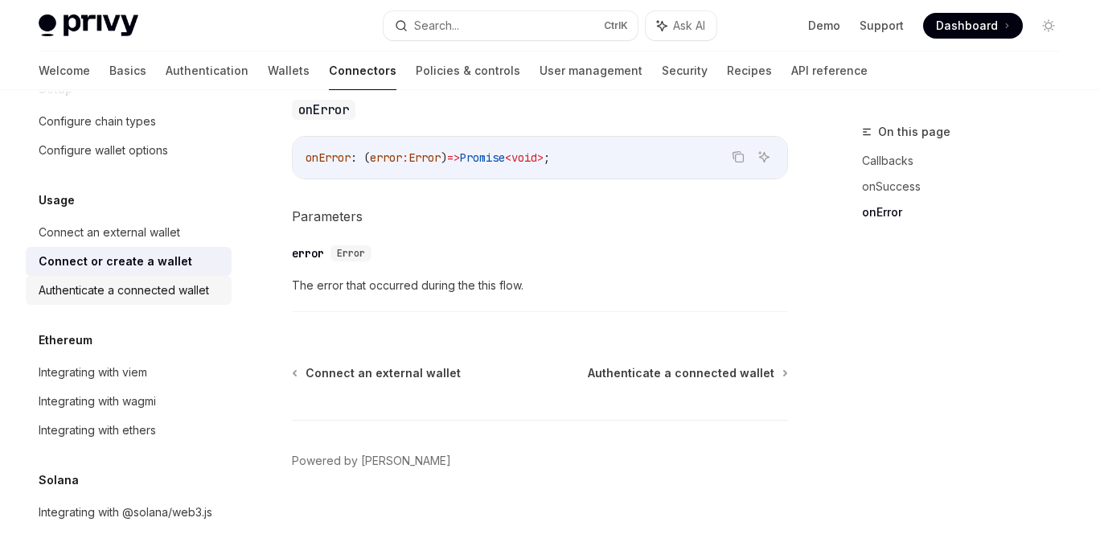
scroll to position [109, 0]
click at [153, 392] on div "Integrating with wagmi" at bounding box center [97, 401] width 117 height 19
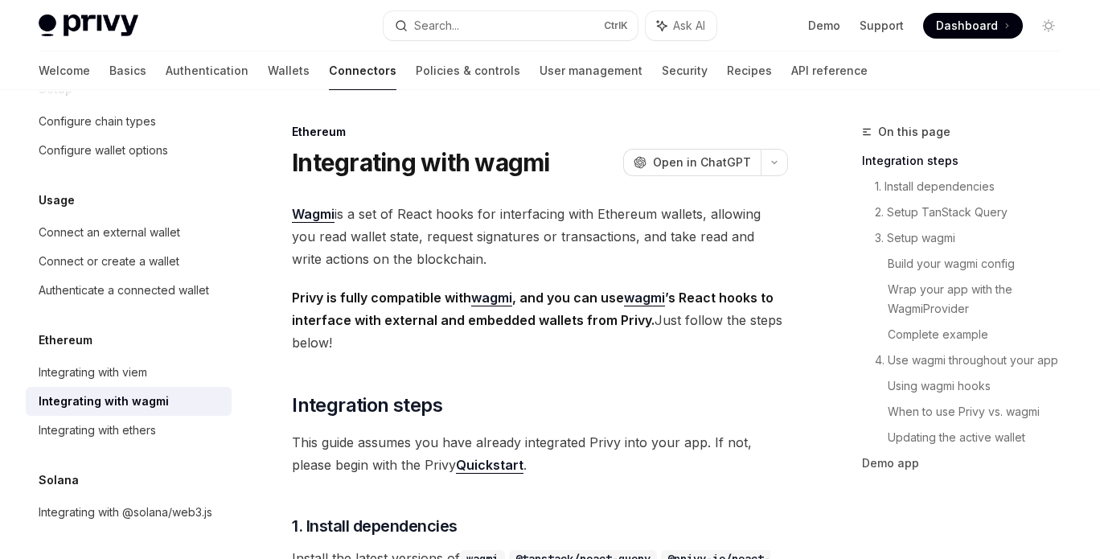
click at [406, 332] on span "Privy is fully compatible with wagmi , and you can use wagmi ’s React hooks to …" at bounding box center [540, 320] width 496 height 68
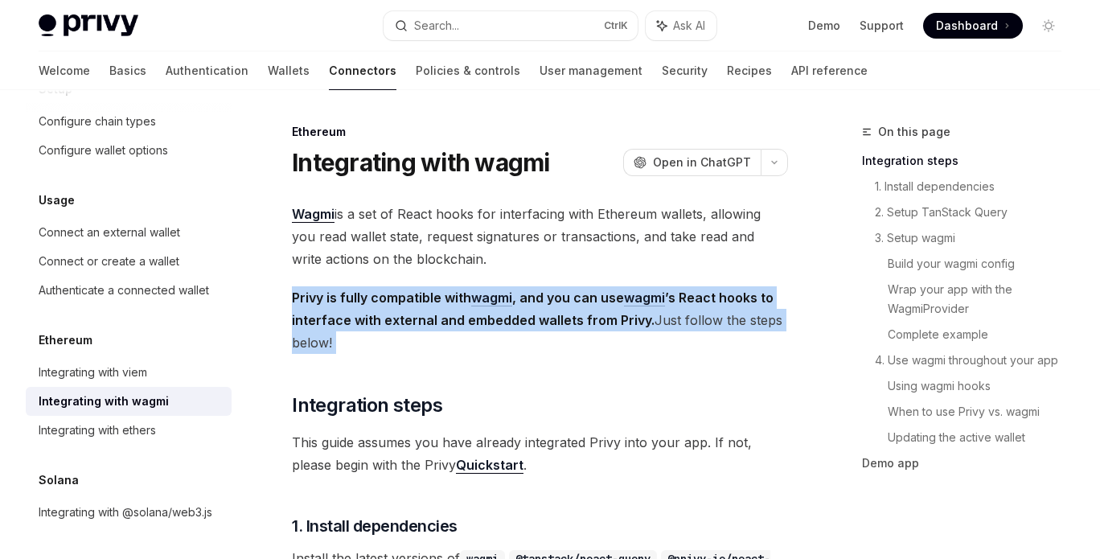
click at [406, 332] on span "Privy is fully compatible with wagmi , and you can use wagmi ’s React hooks to …" at bounding box center [540, 320] width 496 height 68
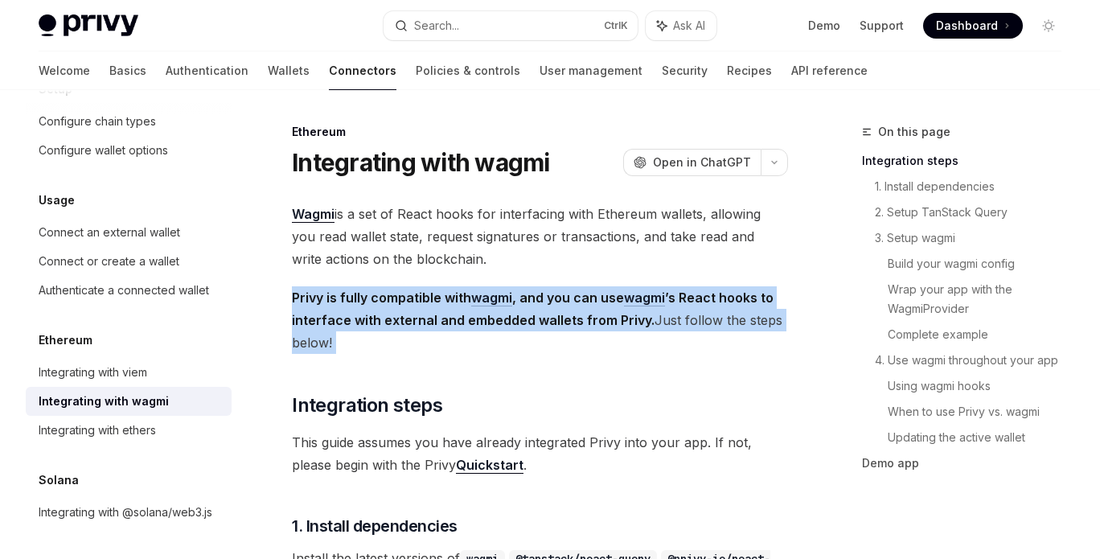
click at [406, 332] on span "Privy is fully compatible with wagmi , and you can use wagmi ’s React hooks to …" at bounding box center [540, 320] width 496 height 68
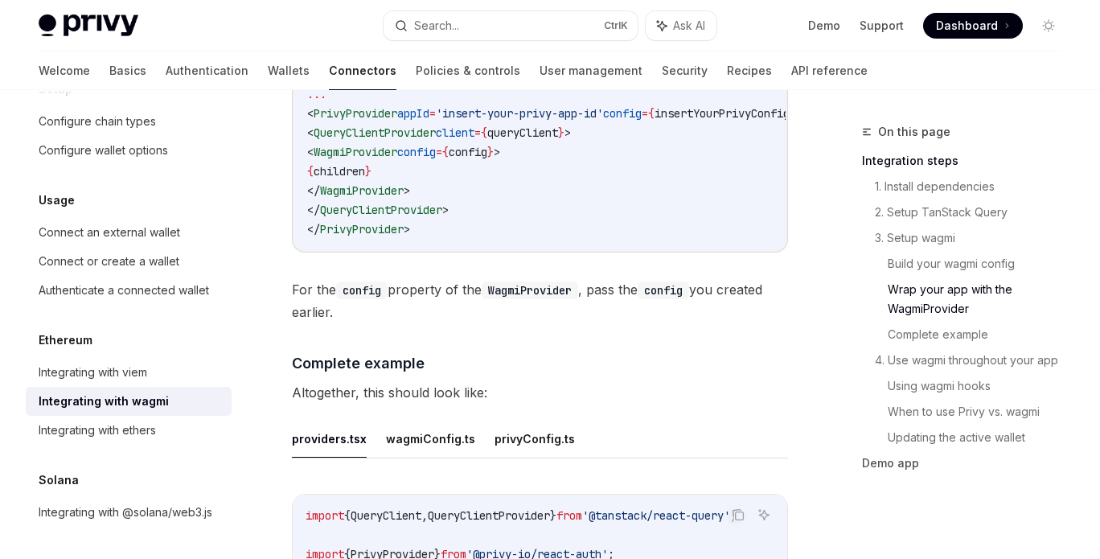
scroll to position [2860, 0]
click at [406, 322] on span "For the config property of the WagmiProvider , pass the config you created earl…" at bounding box center [540, 299] width 496 height 45
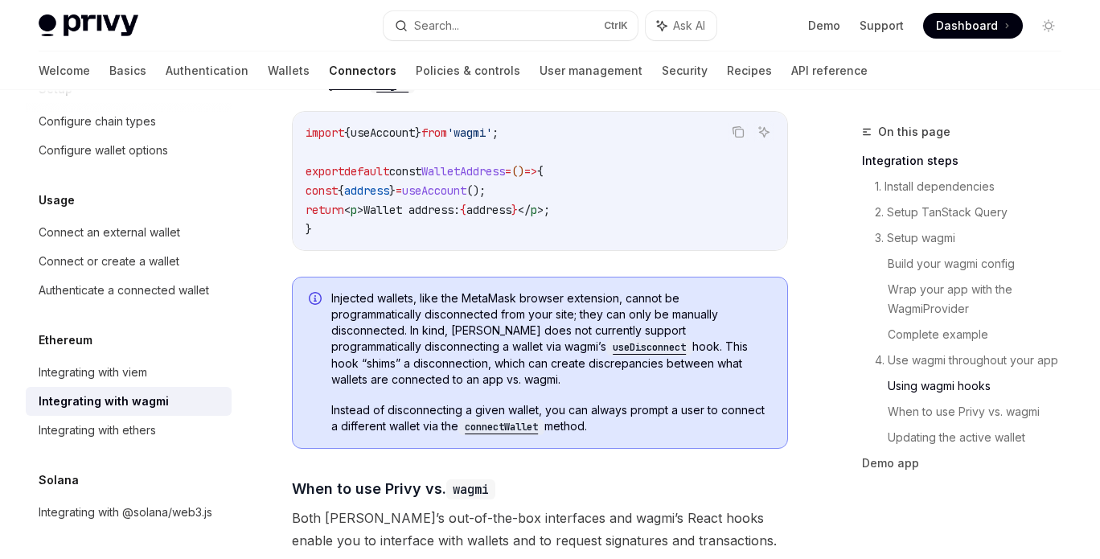
scroll to position [3976, 0]
click at [406, 332] on span "Injected wallets, like the MetaMask browser extension, cannot be programmatical…" at bounding box center [551, 337] width 440 height 97
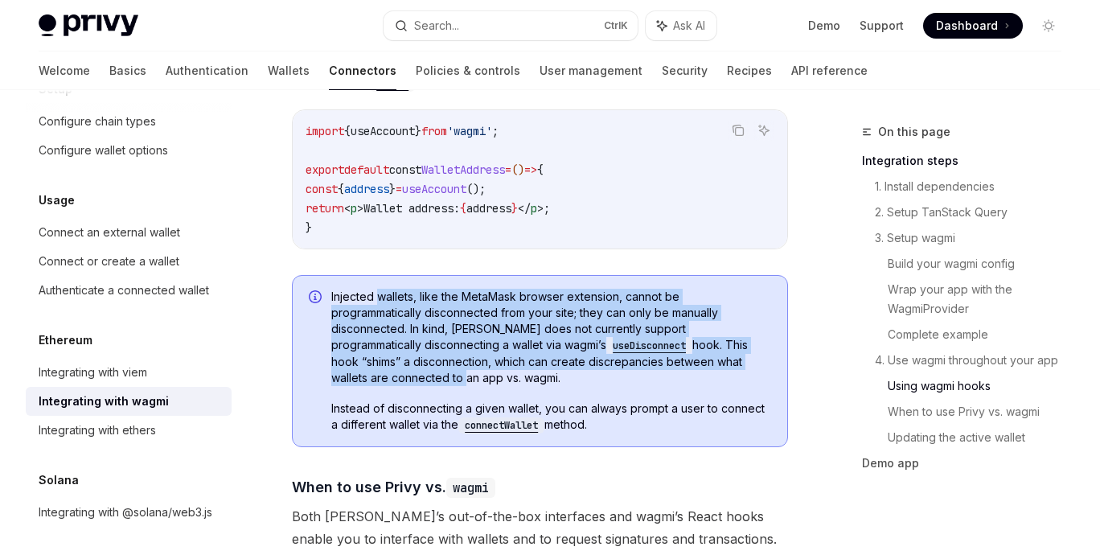
drag, startPoint x: 406, startPoint y: 332, endPoint x: 396, endPoint y: 409, distance: 77.8
click at [396, 386] on span "Injected wallets, like the MetaMask browser extension, cannot be programmatical…" at bounding box center [551, 337] width 440 height 97
drag, startPoint x: 396, startPoint y: 409, endPoint x: 422, endPoint y: 318, distance: 95.2
click at [422, 318] on div "Injected wallets, like the MetaMask browser extension, cannot be programmatical…" at bounding box center [540, 361] width 496 height 172
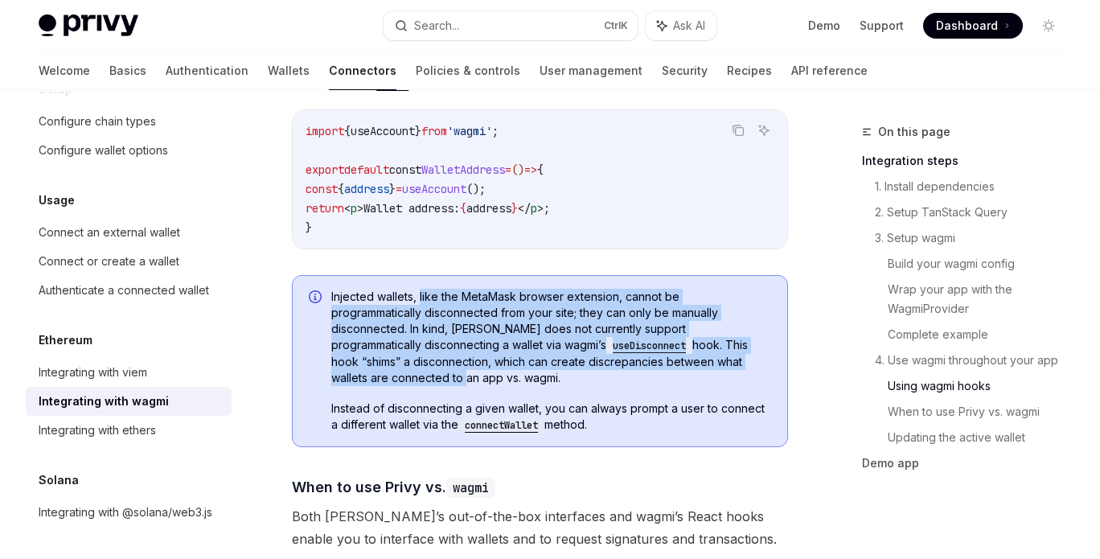
click at [422, 318] on div "Injected wallets, like the MetaMask browser extension, cannot be programmatical…" at bounding box center [540, 361] width 496 height 172
drag, startPoint x: 422, startPoint y: 318, endPoint x: 404, endPoint y: 409, distance: 93.4
click at [404, 409] on div "Injected wallets, like the MetaMask browser extension, cannot be programmatical…" at bounding box center [540, 361] width 496 height 172
click at [404, 386] on span "Injected wallets, like the MetaMask browser extension, cannot be programmatical…" at bounding box center [551, 337] width 440 height 97
drag, startPoint x: 404, startPoint y: 409, endPoint x: 420, endPoint y: 317, distance: 93.7
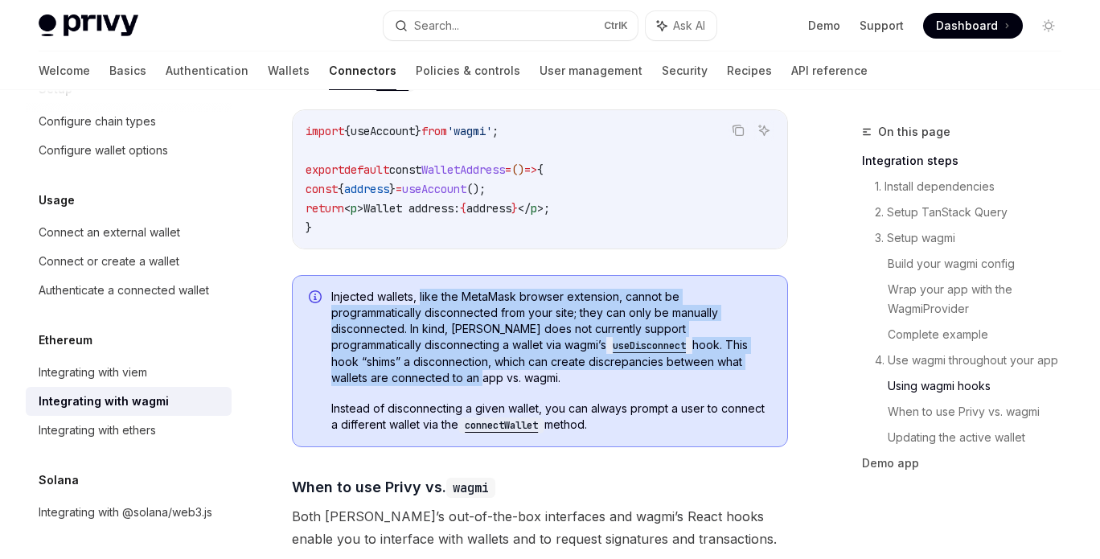
click at [420, 317] on div "Injected wallets, like the MetaMask browser extension, cannot be programmatical…" at bounding box center [540, 361] width 496 height 172
drag, startPoint x: 420, startPoint y: 317, endPoint x: 397, endPoint y: 411, distance: 96.7
click at [397, 411] on div "Injected wallets, like the MetaMask browser extension, cannot be programmatical…" at bounding box center [540, 361] width 496 height 172
click at [397, 386] on span "Injected wallets, like the MetaMask browser extension, cannot be programmatical…" at bounding box center [551, 337] width 440 height 97
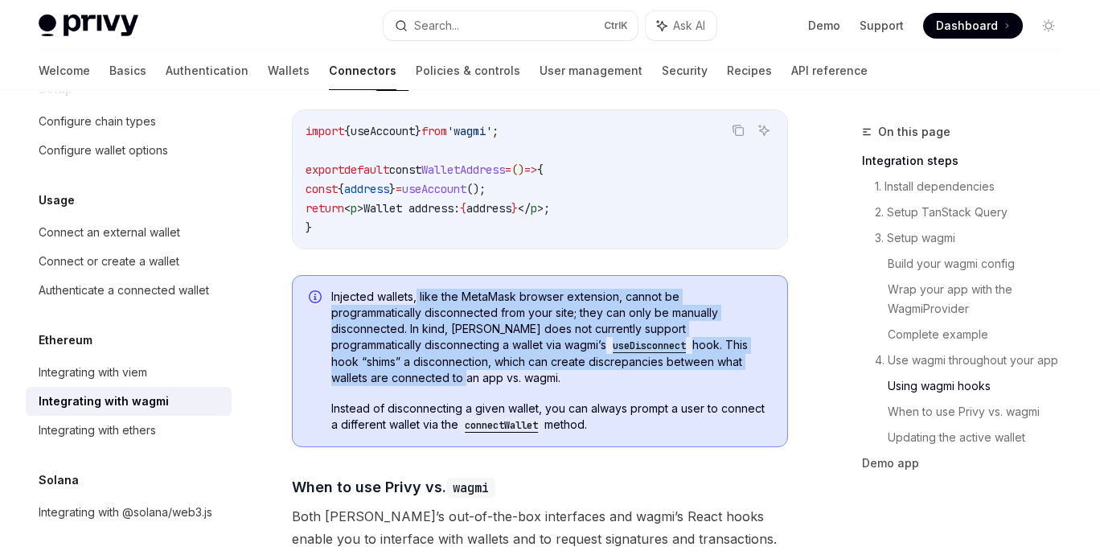
drag, startPoint x: 397, startPoint y: 411, endPoint x: 417, endPoint y: 331, distance: 81.9
click at [417, 331] on span "Injected wallets, like the MetaMask browser extension, cannot be programmatical…" at bounding box center [551, 337] width 440 height 97
drag, startPoint x: 417, startPoint y: 331, endPoint x: 404, endPoint y: 409, distance: 78.3
click at [404, 386] on span "Injected wallets, like the MetaMask browser extension, cannot be programmatical…" at bounding box center [551, 337] width 440 height 97
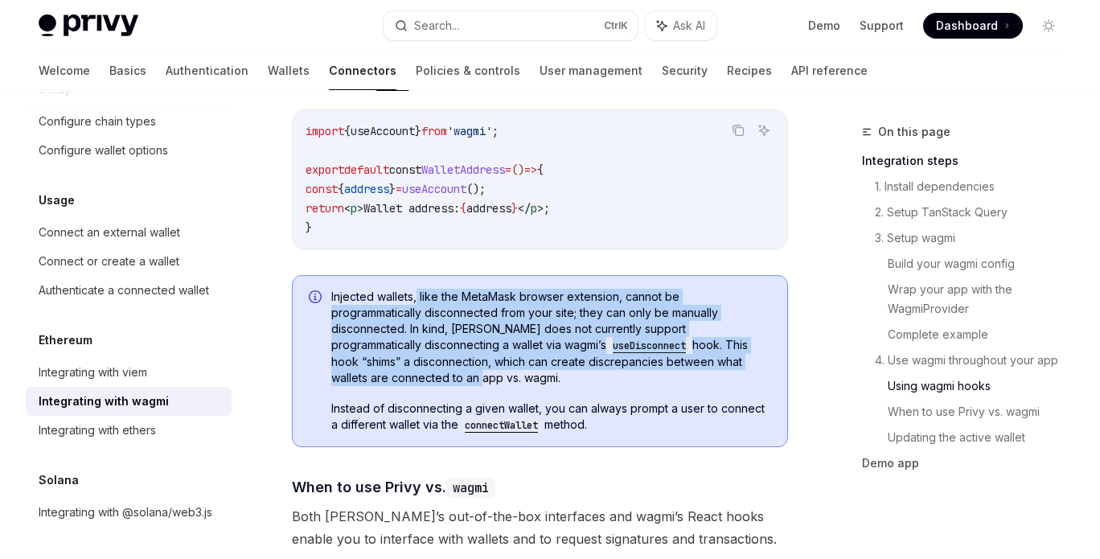
click at [404, 386] on span "Injected wallets, like the MetaMask browser extension, cannot be programmatical…" at bounding box center [551, 337] width 440 height 97
drag, startPoint x: 404, startPoint y: 409, endPoint x: 436, endPoint y: 305, distance: 108.6
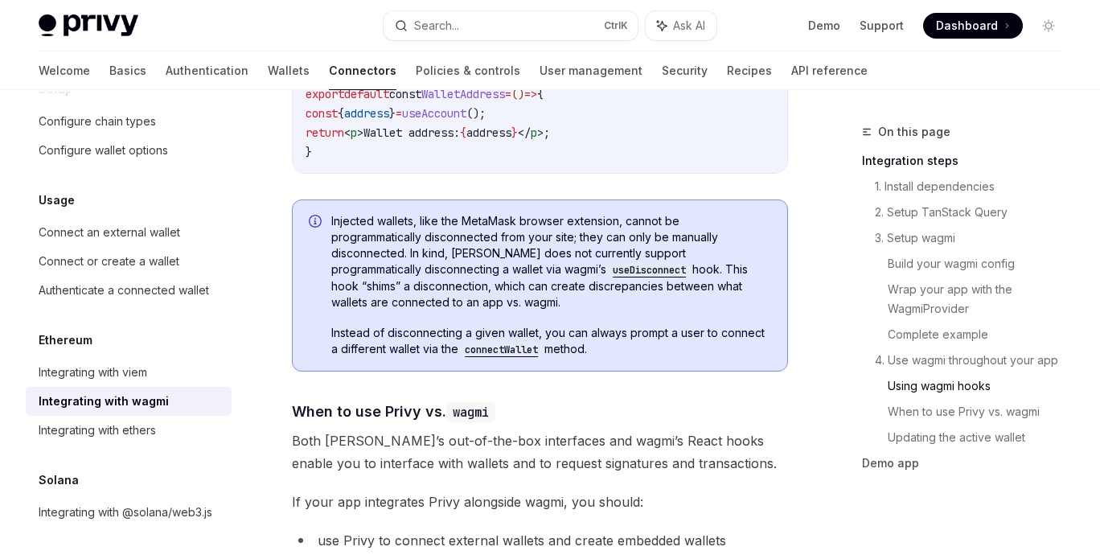
scroll to position [4052, 0]
click at [436, 305] on span "Injected wallets, like the MetaMask browser extension, cannot be programmatical…" at bounding box center [551, 260] width 440 height 97
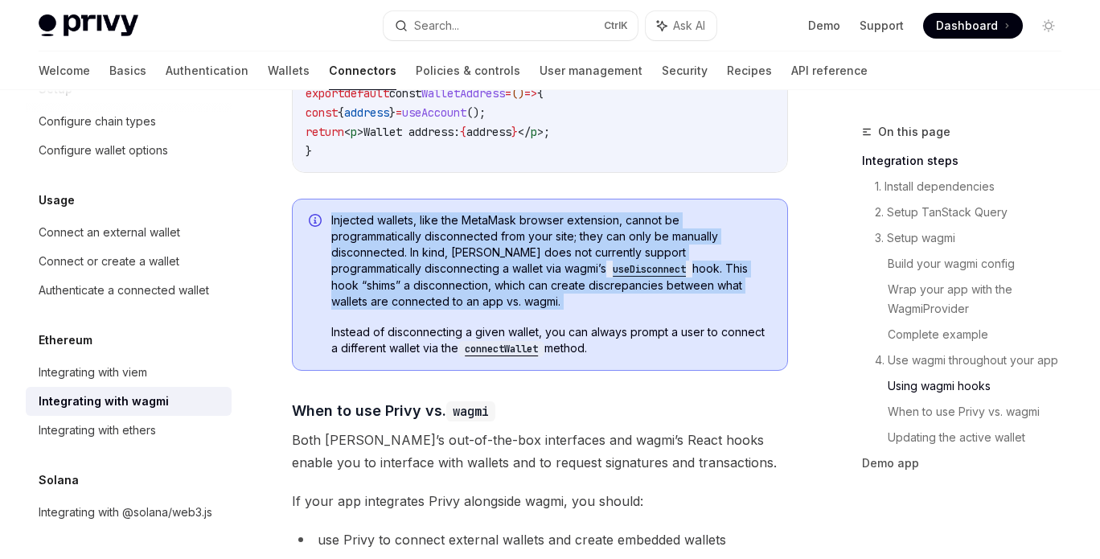
click at [436, 305] on span "Injected wallets, like the MetaMask browser extension, cannot be programmatical…" at bounding box center [551, 260] width 440 height 97
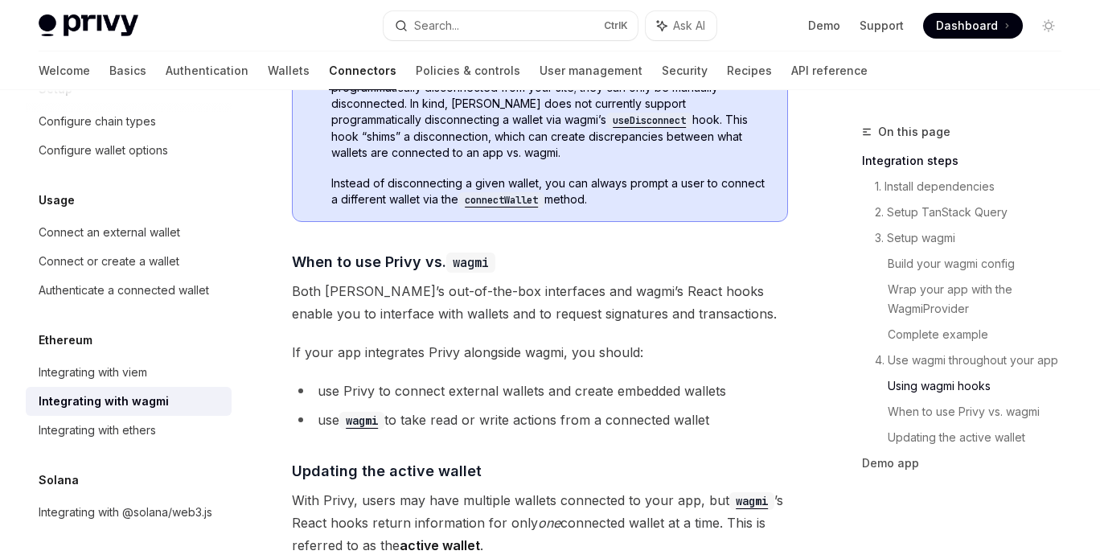
scroll to position [4202, 0]
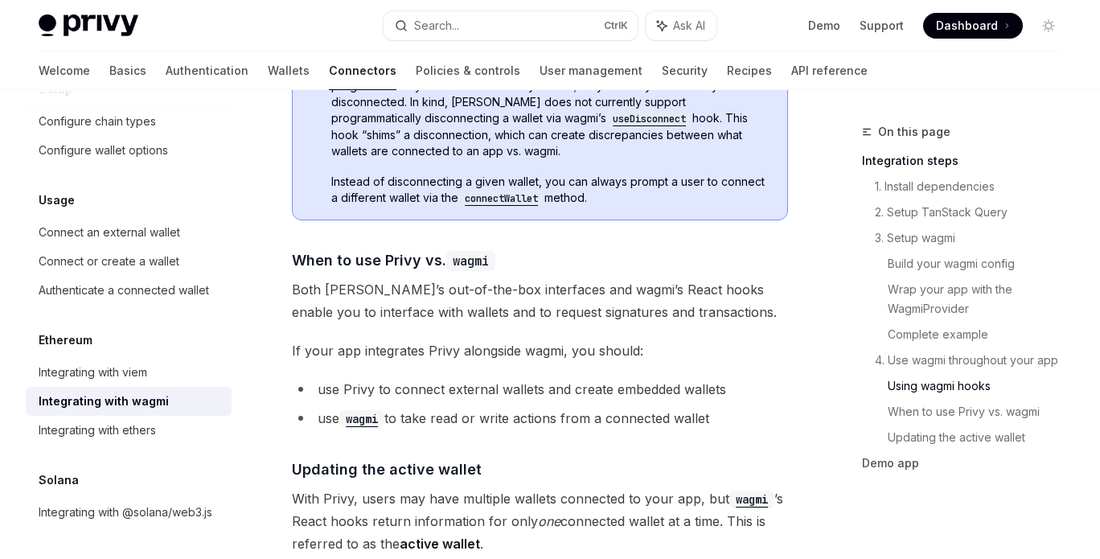
click at [433, 322] on span "Both [PERSON_NAME]’s out-of-the-box interfaces and wagmi’s React hooks enable y…" at bounding box center [540, 300] width 496 height 45
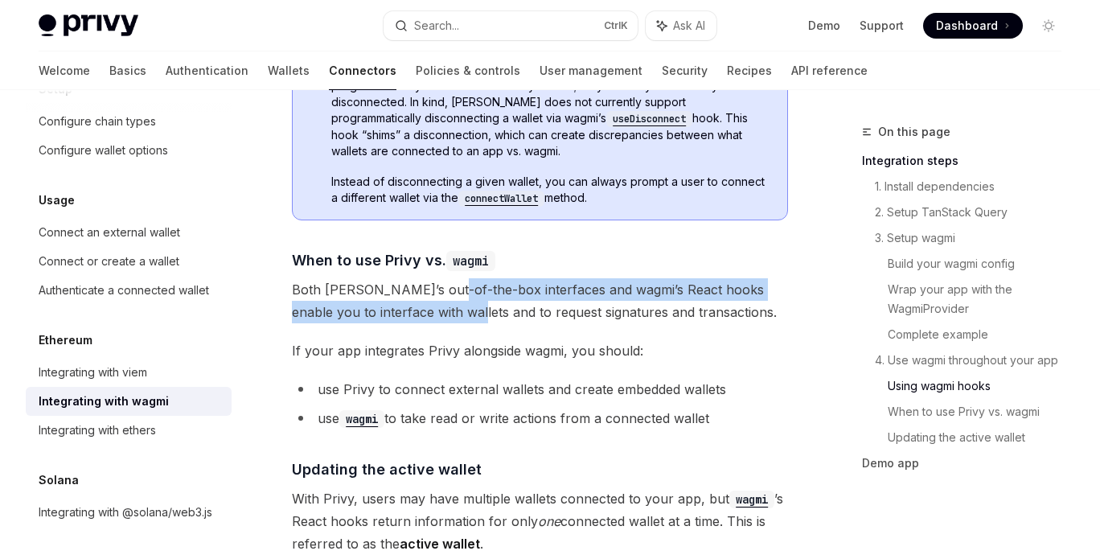
drag, startPoint x: 433, startPoint y: 322, endPoint x: 429, endPoint y: 342, distance: 20.5
click at [429, 323] on span "Both [PERSON_NAME]’s out-of-the-box interfaces and wagmi’s React hooks enable y…" at bounding box center [540, 300] width 496 height 45
drag, startPoint x: 429, startPoint y: 342, endPoint x: 430, endPoint y: 327, distance: 14.6
click at [430, 323] on span "Both [PERSON_NAME]’s out-of-the-box interfaces and wagmi’s React hooks enable y…" at bounding box center [540, 300] width 496 height 45
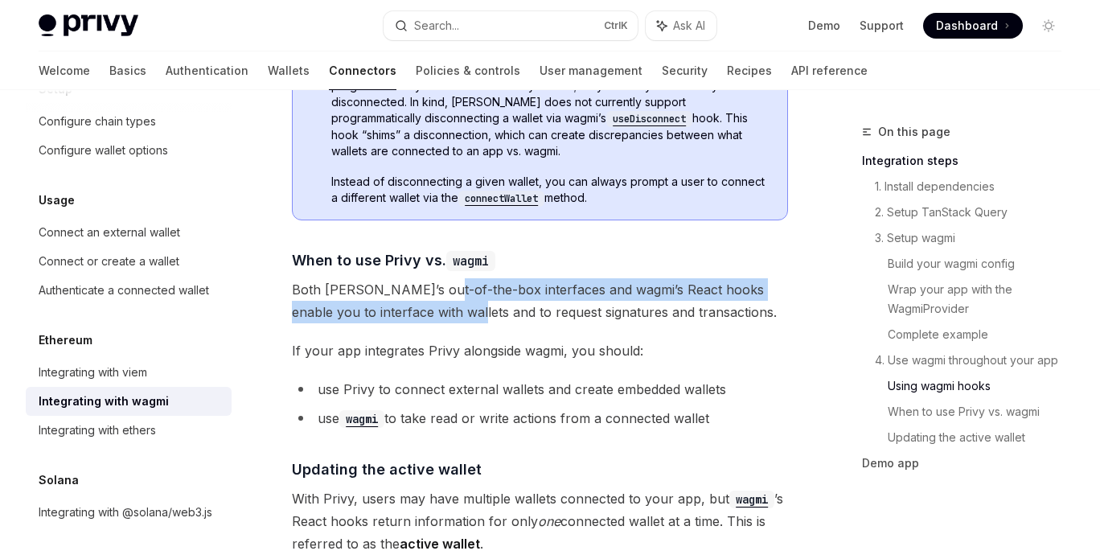
click at [430, 323] on span "Both [PERSON_NAME]’s out-of-the-box interfaces and wagmi’s React hooks enable y…" at bounding box center [540, 300] width 496 height 45
drag, startPoint x: 430, startPoint y: 327, endPoint x: 428, endPoint y: 343, distance: 16.3
click at [428, 323] on span "Both [PERSON_NAME]’s out-of-the-box interfaces and wagmi’s React hooks enable y…" at bounding box center [540, 300] width 496 height 45
drag, startPoint x: 428, startPoint y: 343, endPoint x: 432, endPoint y: 323, distance: 20.5
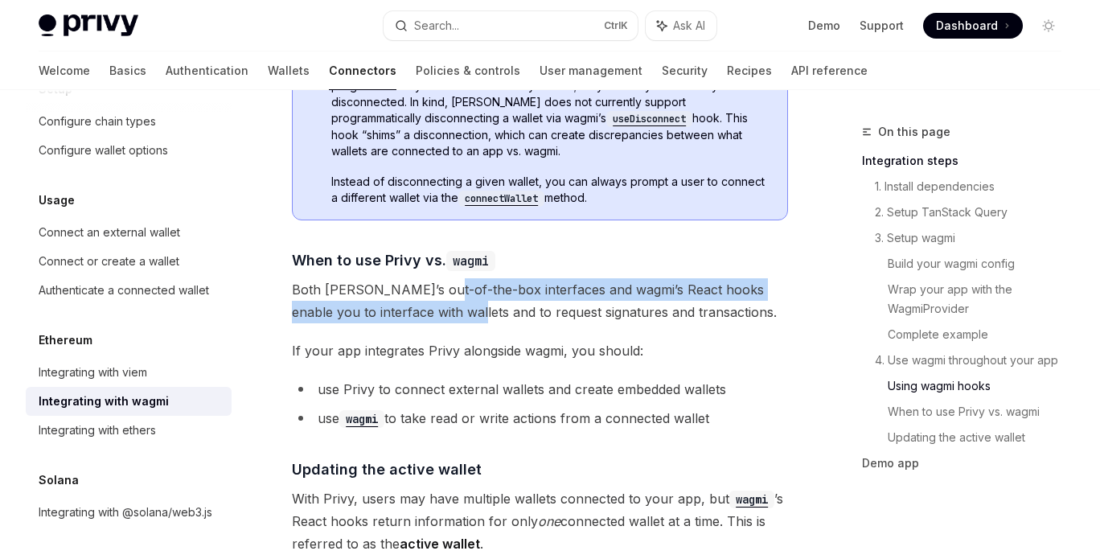
click at [432, 323] on span "Both [PERSON_NAME]’s out-of-the-box interfaces and wagmi’s React hooks enable y…" at bounding box center [540, 300] width 496 height 45
drag, startPoint x: 432, startPoint y: 323, endPoint x: 429, endPoint y: 339, distance: 15.5
click at [429, 323] on span "Both [PERSON_NAME]’s out-of-the-box interfaces and wagmi’s React hooks enable y…" at bounding box center [540, 300] width 496 height 45
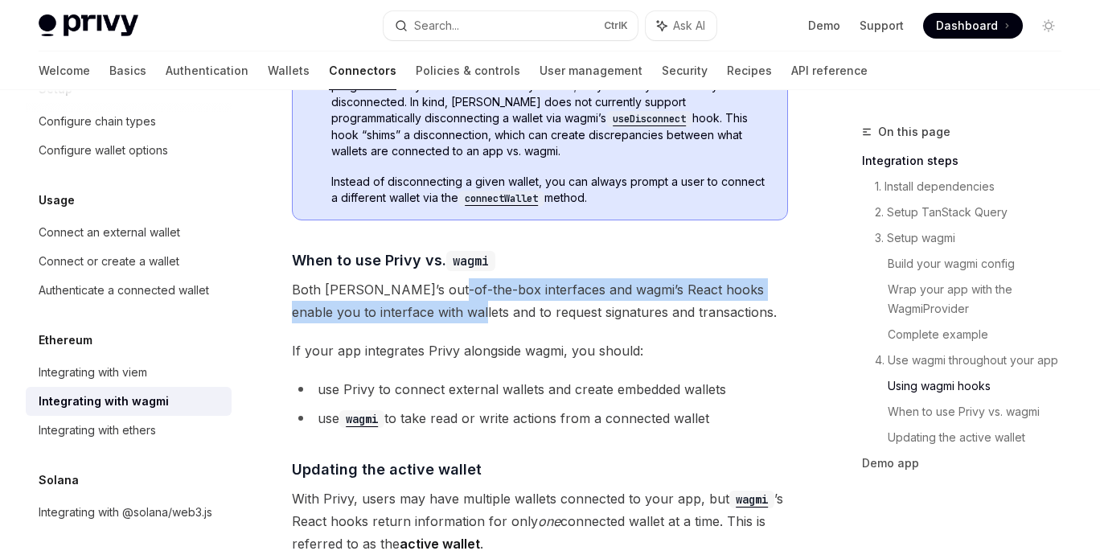
drag, startPoint x: 429, startPoint y: 339, endPoint x: 436, endPoint y: 315, distance: 24.2
click at [436, 315] on span "Both [PERSON_NAME]’s out-of-the-box interfaces and wagmi’s React hooks enable y…" at bounding box center [540, 300] width 496 height 45
drag, startPoint x: 436, startPoint y: 315, endPoint x: 429, endPoint y: 335, distance: 21.4
click at [429, 323] on span "Both [PERSON_NAME]’s out-of-the-box interfaces and wagmi’s React hooks enable y…" at bounding box center [540, 300] width 496 height 45
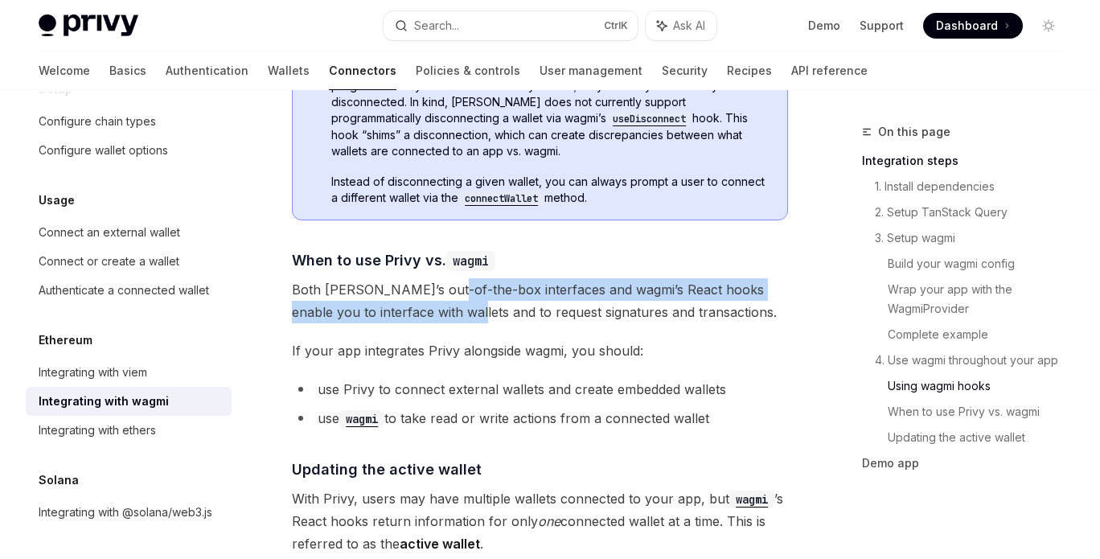
click at [429, 323] on span "Both [PERSON_NAME]’s out-of-the-box interfaces and wagmi’s React hooks enable y…" at bounding box center [540, 300] width 496 height 45
drag, startPoint x: 429, startPoint y: 335, endPoint x: 433, endPoint y: 327, distance: 9.0
click at [433, 323] on span "Both [PERSON_NAME]’s out-of-the-box interfaces and wagmi’s React hooks enable y…" at bounding box center [540, 300] width 496 height 45
drag, startPoint x: 433, startPoint y: 327, endPoint x: 427, endPoint y: 346, distance: 19.3
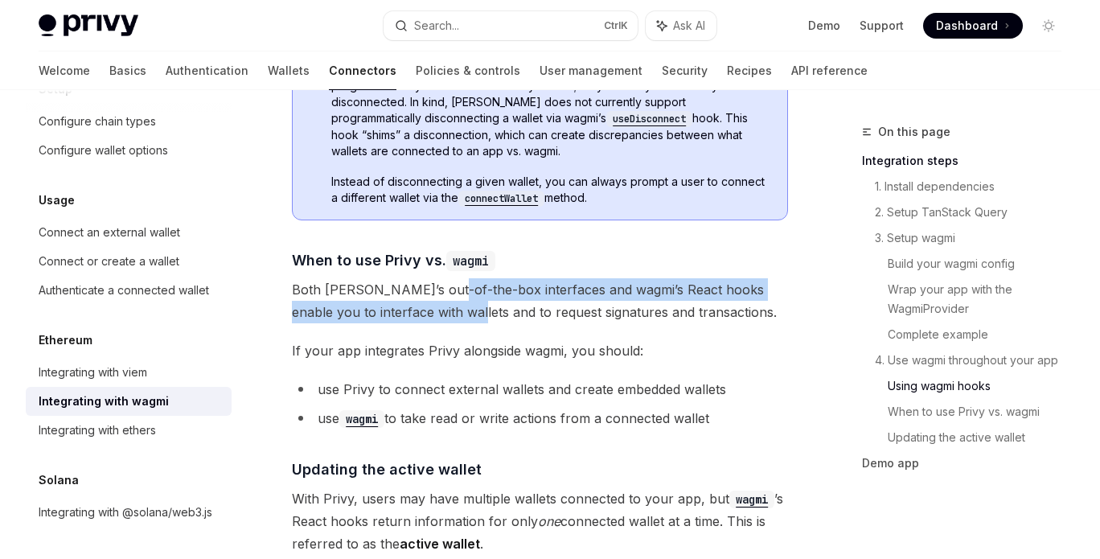
click at [427, 323] on span "Both [PERSON_NAME]’s out-of-the-box interfaces and wagmi’s React hooks enable y…" at bounding box center [540, 300] width 496 height 45
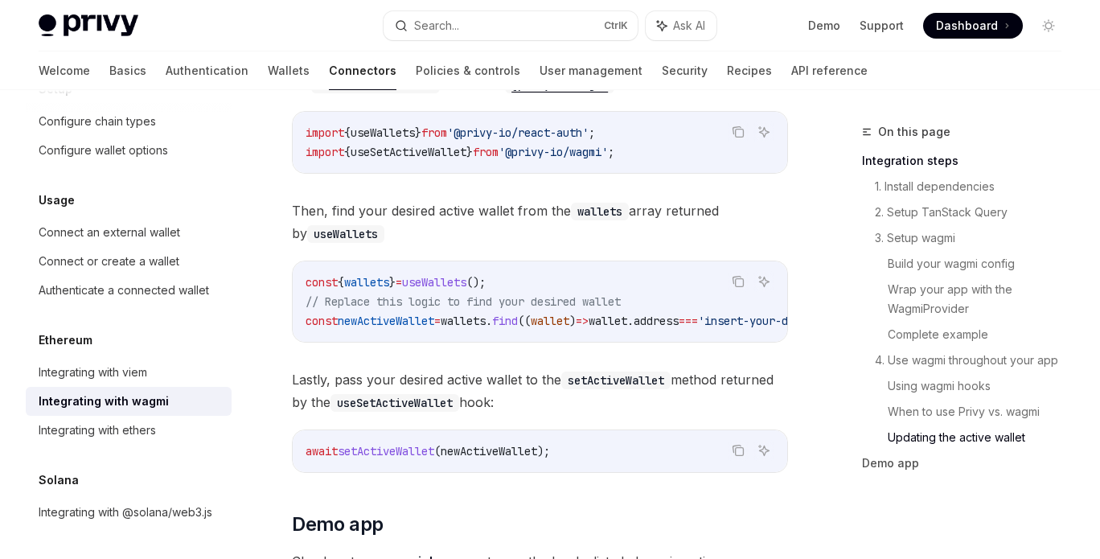
scroll to position [5097, 0]
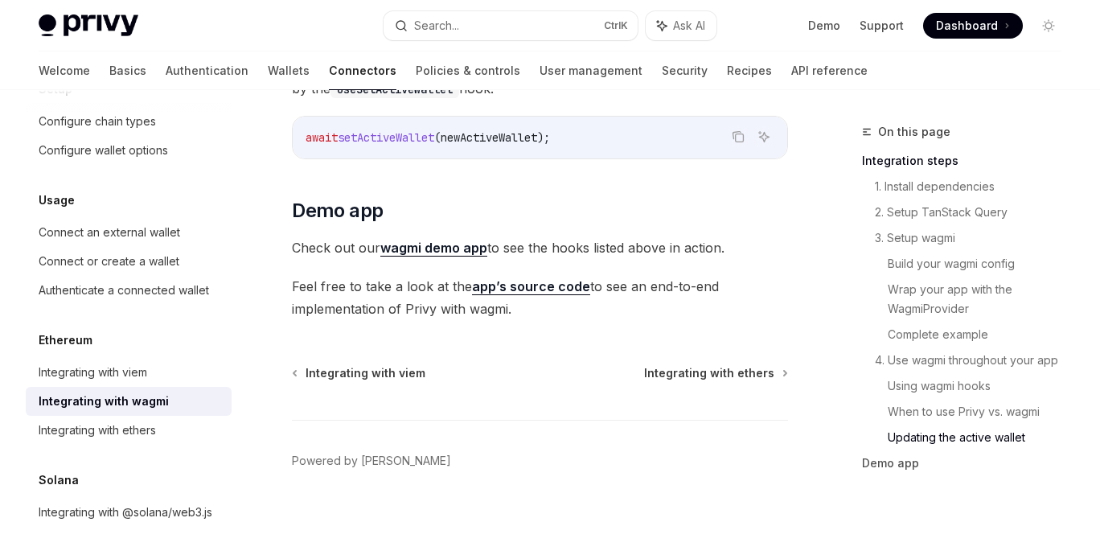
click at [451, 242] on link "wagmi demo app" at bounding box center [433, 248] width 107 height 17
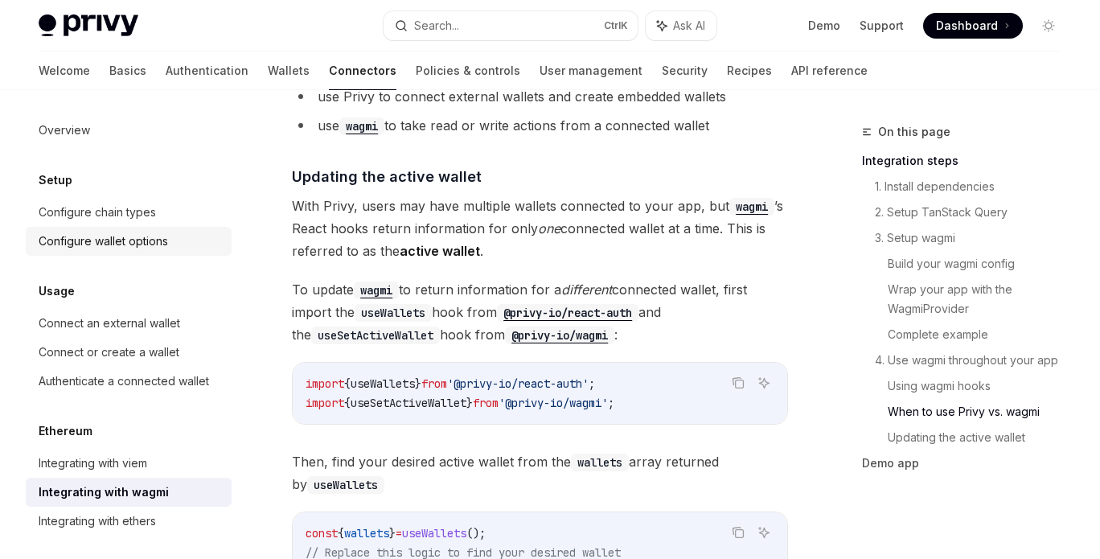
scroll to position [4487, 0]
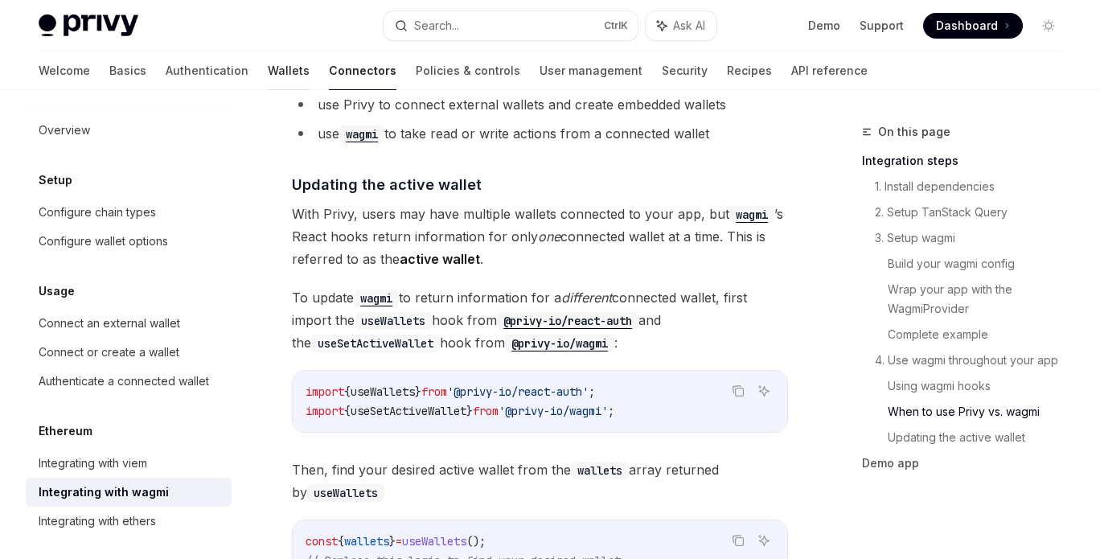
click at [268, 69] on link "Wallets" at bounding box center [289, 70] width 42 height 39
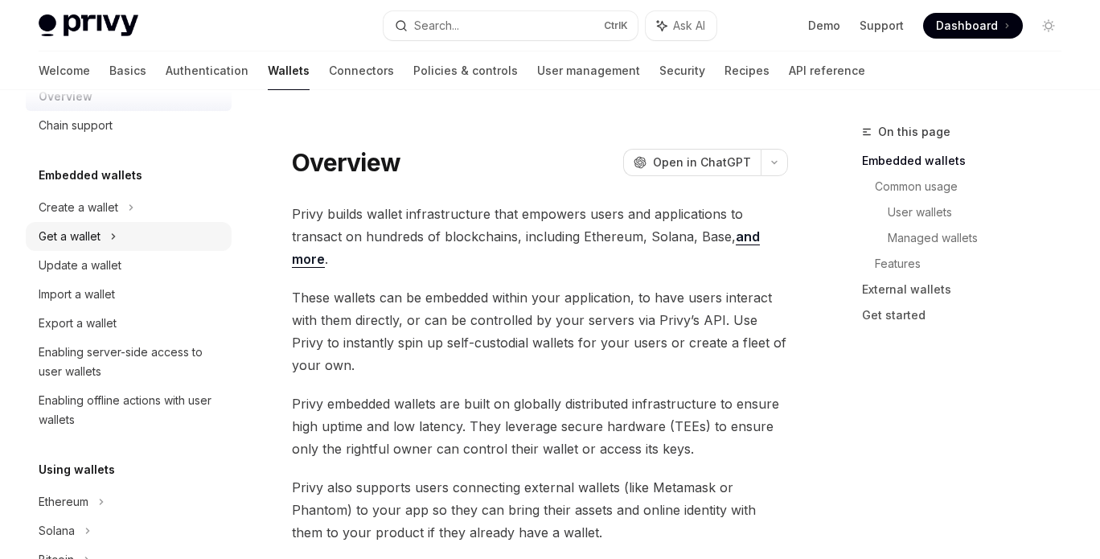
scroll to position [50, 0]
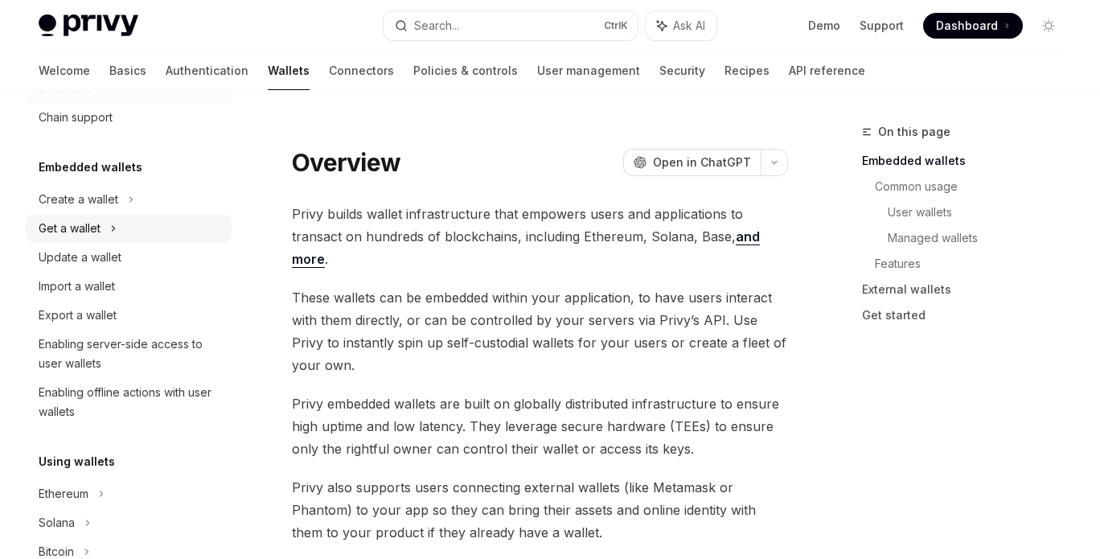
click at [114, 277] on div "Import a wallet" at bounding box center [77, 286] width 76 height 19
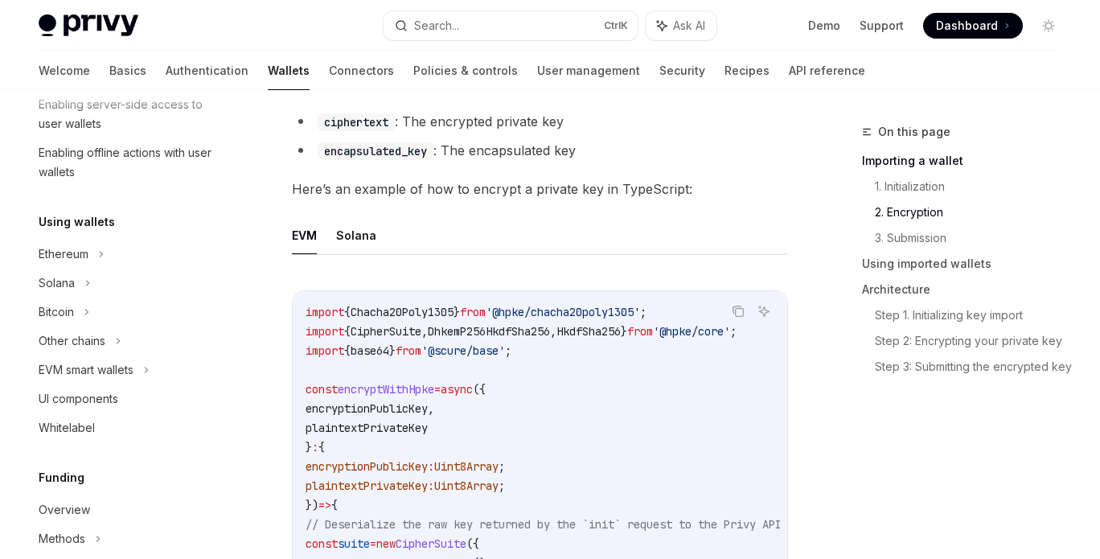
scroll to position [1333, 0]
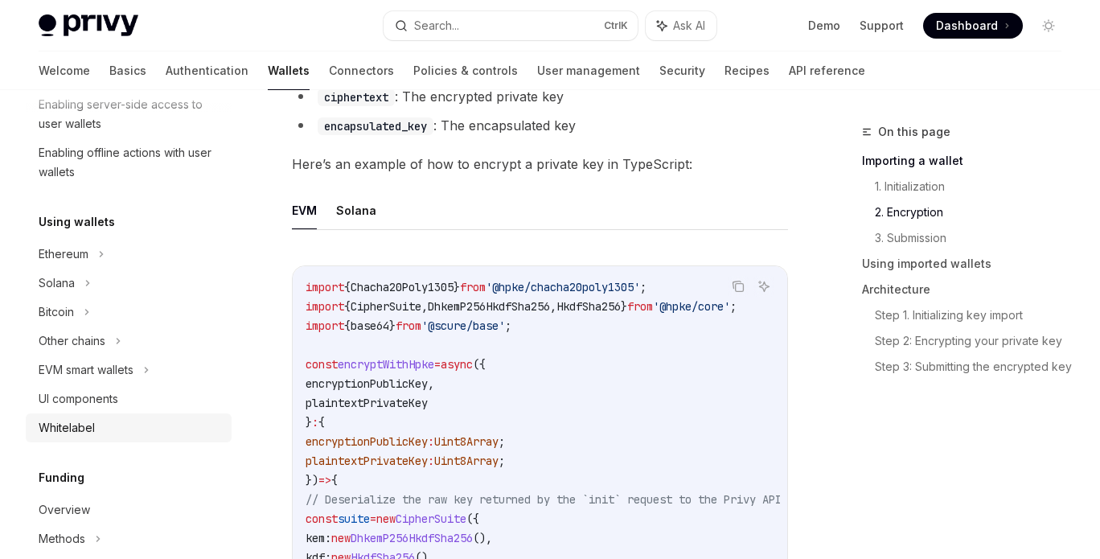
click at [177, 425] on div "Whitelabel" at bounding box center [130, 427] width 183 height 19
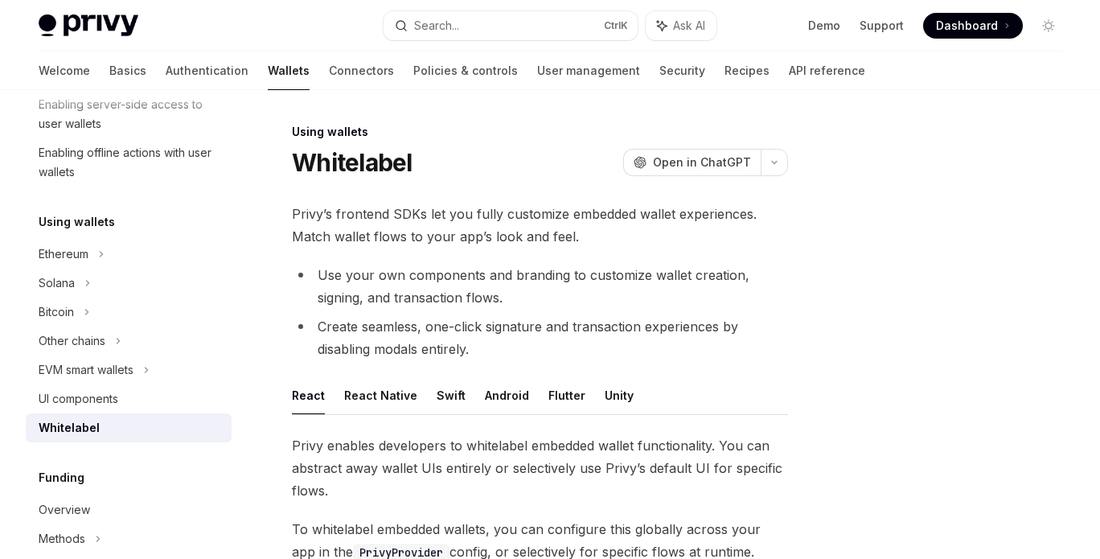
click at [454, 212] on span "Privy’s frontend SDKs let you fully customize embedded wallet experiences. Matc…" at bounding box center [540, 225] width 496 height 45
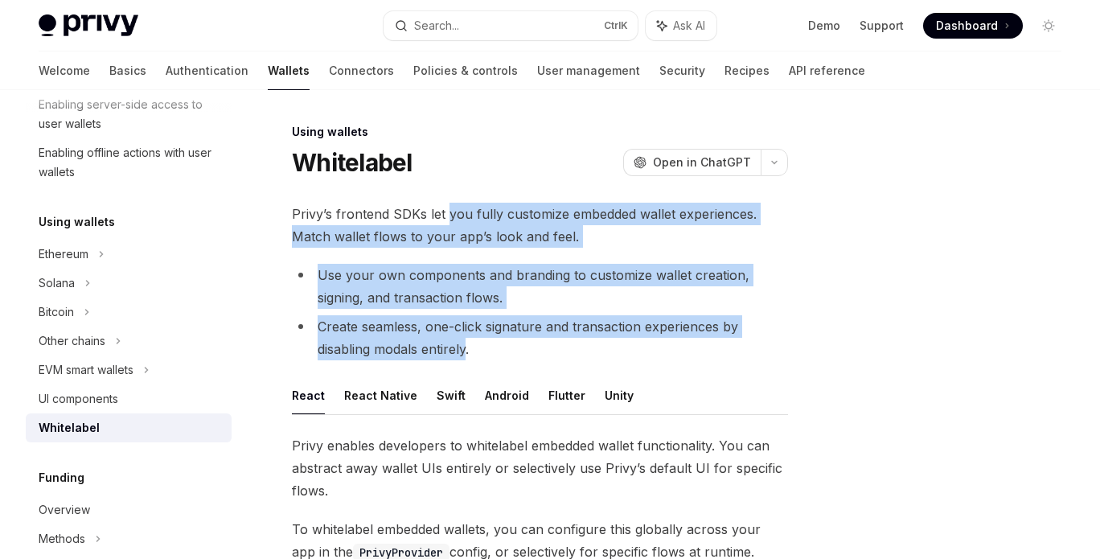
drag, startPoint x: 454, startPoint y: 212, endPoint x: 440, endPoint y: 340, distance: 128.7
click at [440, 340] on li "Create seamless, one-click signature and transaction experiences by disabling m…" at bounding box center [540, 337] width 496 height 45
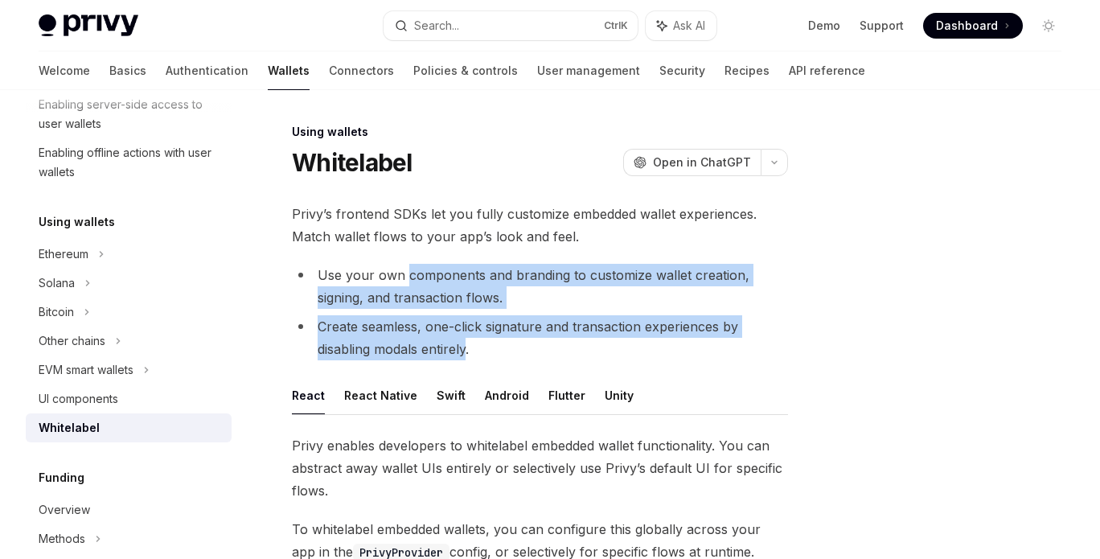
drag, startPoint x: 440, startPoint y: 340, endPoint x: 463, endPoint y: 271, distance: 73.0
click at [463, 271] on ul "Use your own components and branding to customize wallet creation, signing, and…" at bounding box center [540, 312] width 496 height 96
click at [463, 271] on li "Use your own components and branding to customize wallet creation, signing, and…" at bounding box center [540, 286] width 496 height 45
drag, startPoint x: 463, startPoint y: 271, endPoint x: 437, endPoint y: 342, distance: 75.3
click at [437, 342] on ul "Use your own components and branding to customize wallet creation, signing, and…" at bounding box center [540, 312] width 496 height 96
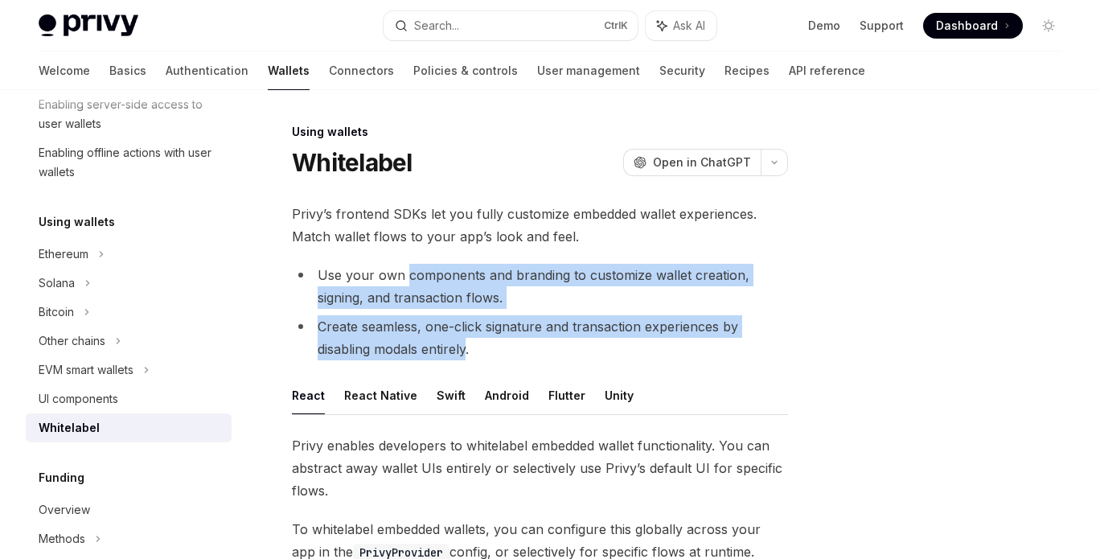
click at [437, 342] on li "Create seamless, one-click signature and transaction experiences by disabling m…" at bounding box center [540, 337] width 496 height 45
drag, startPoint x: 437, startPoint y: 342, endPoint x: 458, endPoint y: 263, distance: 81.3
drag, startPoint x: 458, startPoint y: 263, endPoint x: 426, endPoint y: 396, distance: 136.3
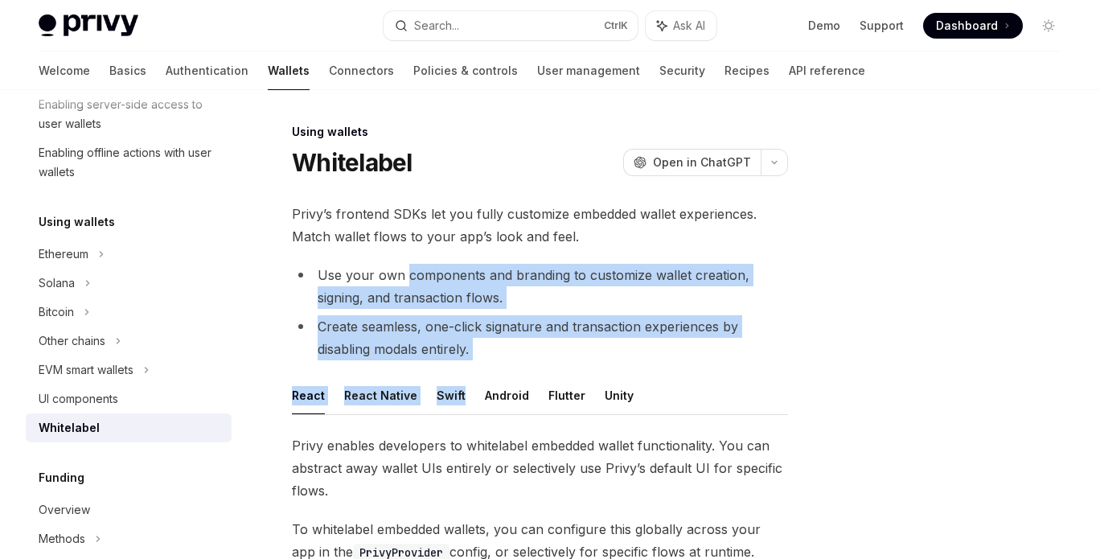
click at [437, 332] on li "Create seamless, one-click signature and transaction experiences by disabling m…" at bounding box center [540, 337] width 496 height 45
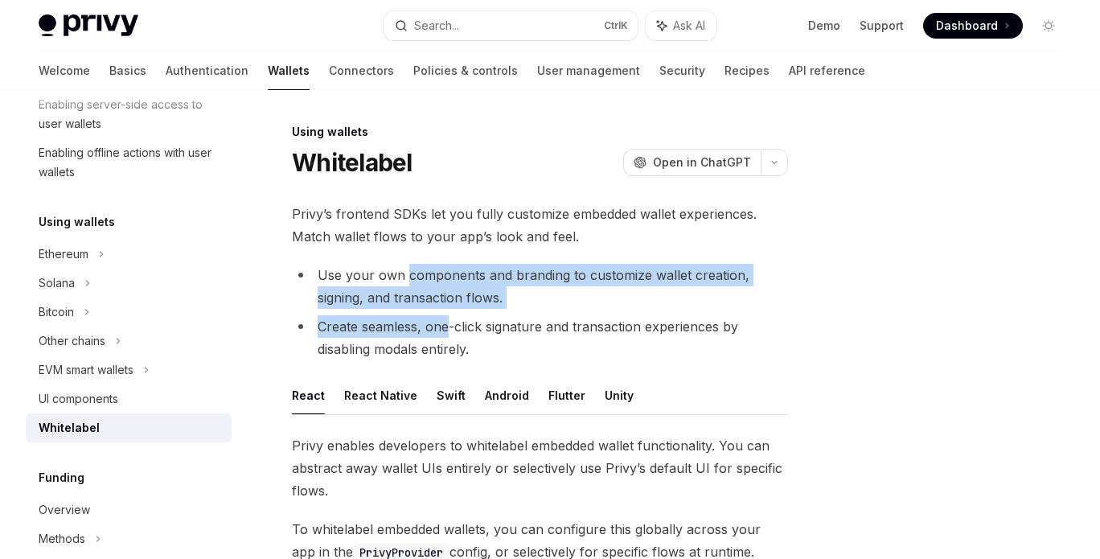
drag, startPoint x: 437, startPoint y: 332, endPoint x: 459, endPoint y: 280, distance: 56.6
click at [459, 280] on ul "Use your own components and branding to customize wallet creation, signing, and…" at bounding box center [540, 312] width 496 height 96
click at [459, 280] on li "Use your own components and branding to customize wallet creation, signing, and…" at bounding box center [540, 286] width 496 height 45
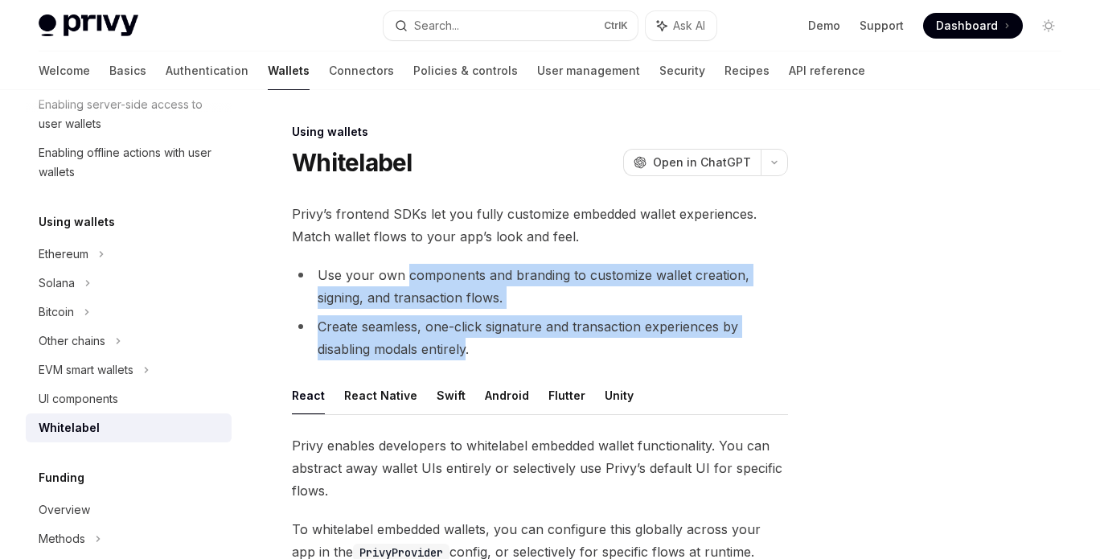
drag, startPoint x: 459, startPoint y: 280, endPoint x: 442, endPoint y: 351, distance: 73.5
click at [442, 351] on ul "Use your own components and branding to customize wallet creation, signing, and…" at bounding box center [540, 312] width 496 height 96
click at [442, 351] on li "Create seamless, one-click signature and transaction experiences by disabling m…" at bounding box center [540, 337] width 496 height 45
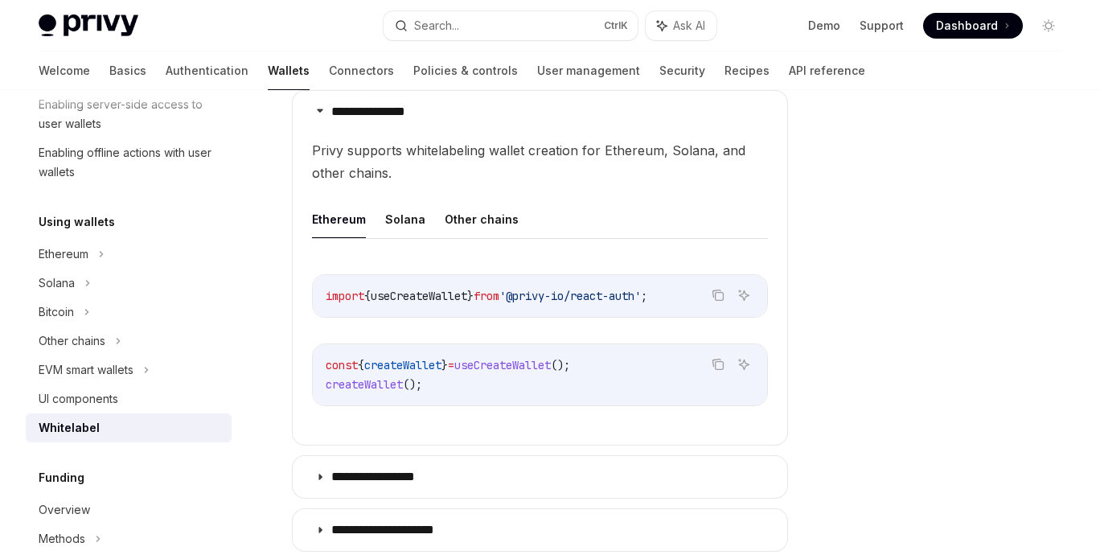
scroll to position [571, 0]
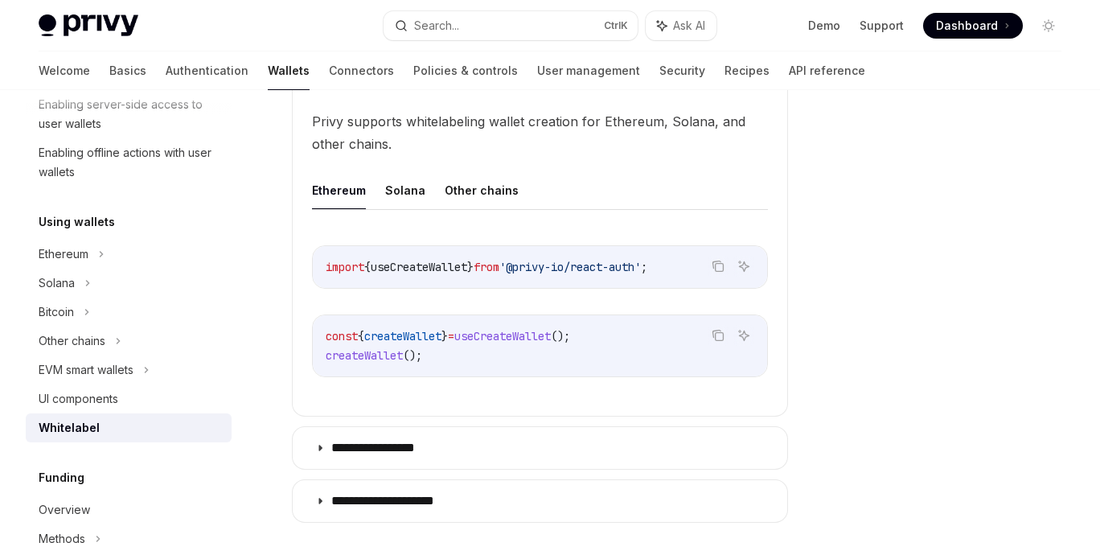
click at [500, 334] on span "useCreateWallet" at bounding box center [502, 336] width 96 height 14
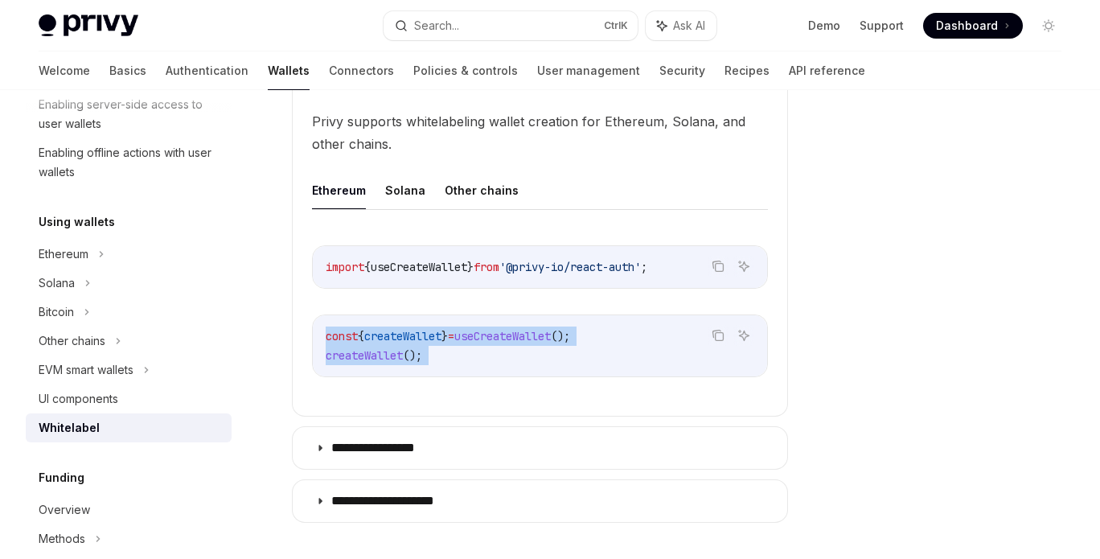
drag, startPoint x: 500, startPoint y: 334, endPoint x: 495, endPoint y: 351, distance: 17.6
click at [495, 351] on code "const { createWallet } = useCreateWallet (); createWallet ();" at bounding box center [540, 345] width 429 height 39
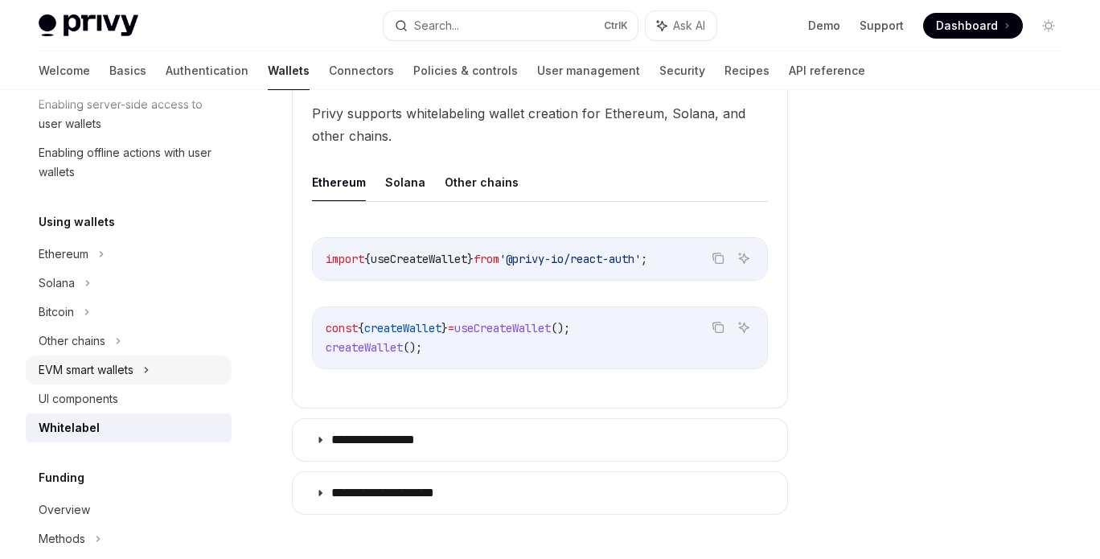
scroll to position [359, 0]
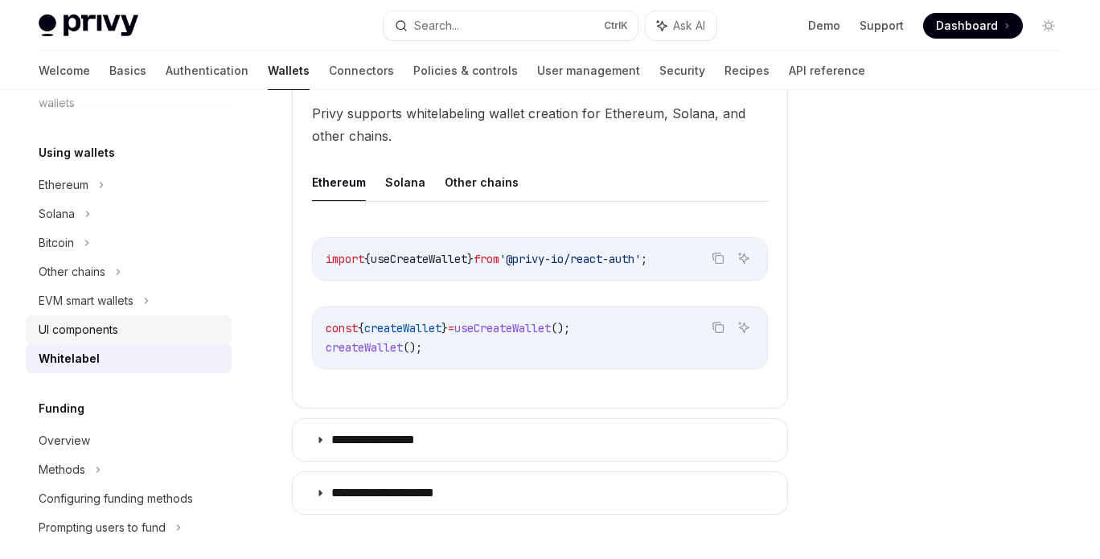
click at [191, 326] on div "UI components" at bounding box center [130, 329] width 183 height 19
type textarea "*"
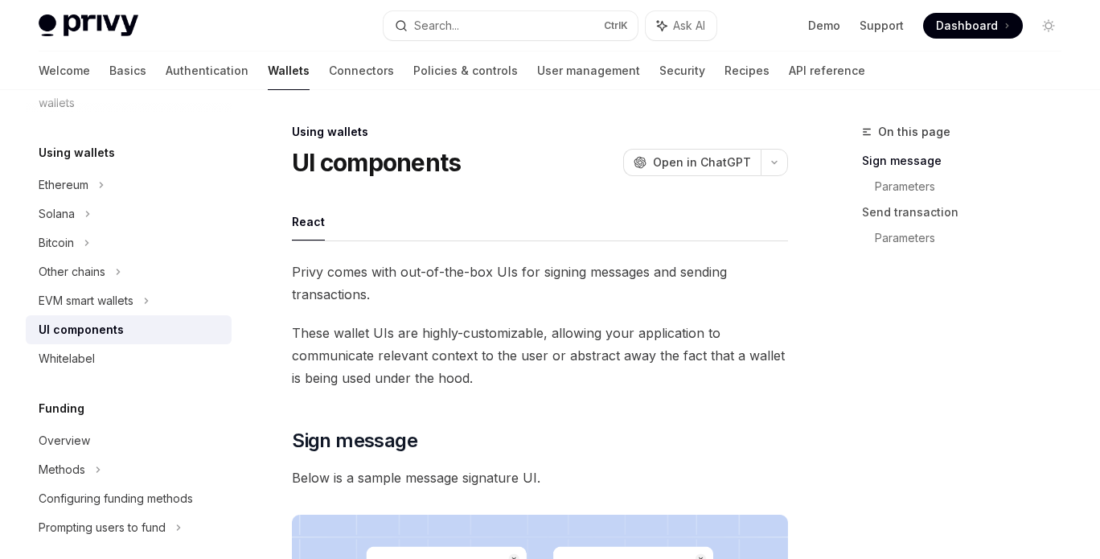
click at [389, 347] on span "These wallet UIs are highly-customizable, allowing your application to communic…" at bounding box center [540, 356] width 496 height 68
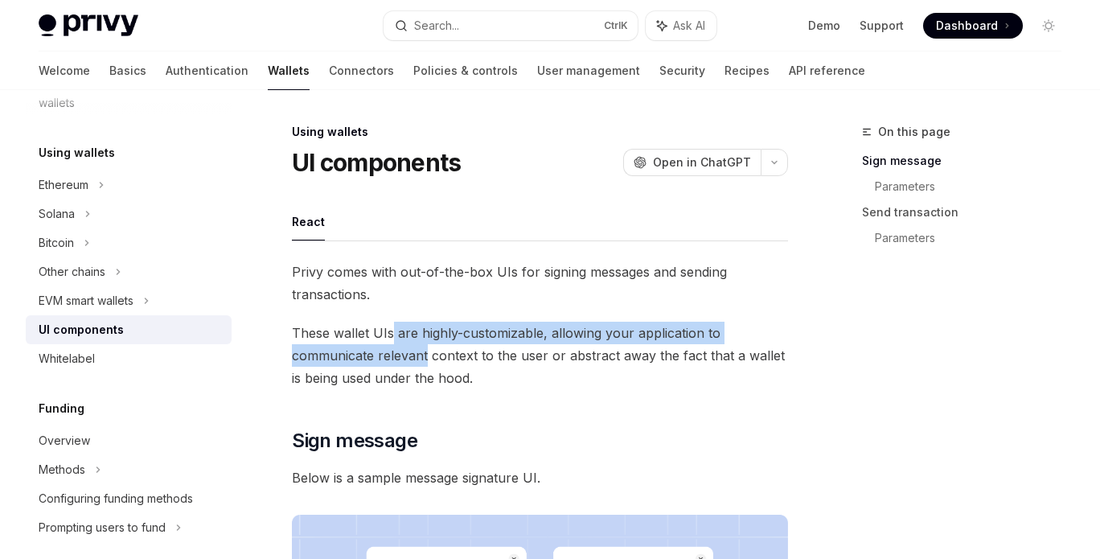
click at [392, 342] on span "These wallet UIs are highly-customizable, allowing your application to communic…" at bounding box center [540, 356] width 496 height 68
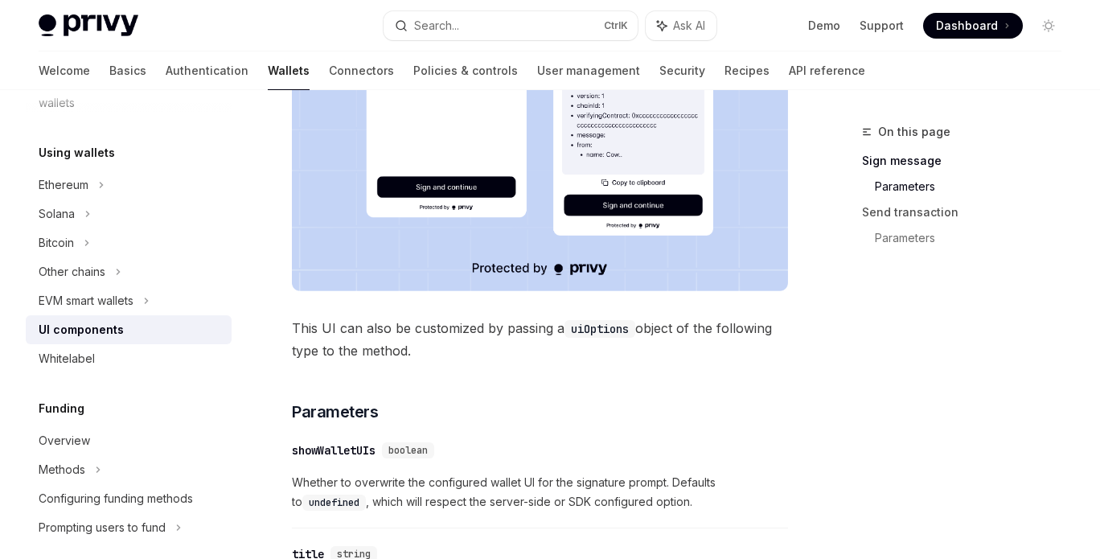
scroll to position [580, 0]
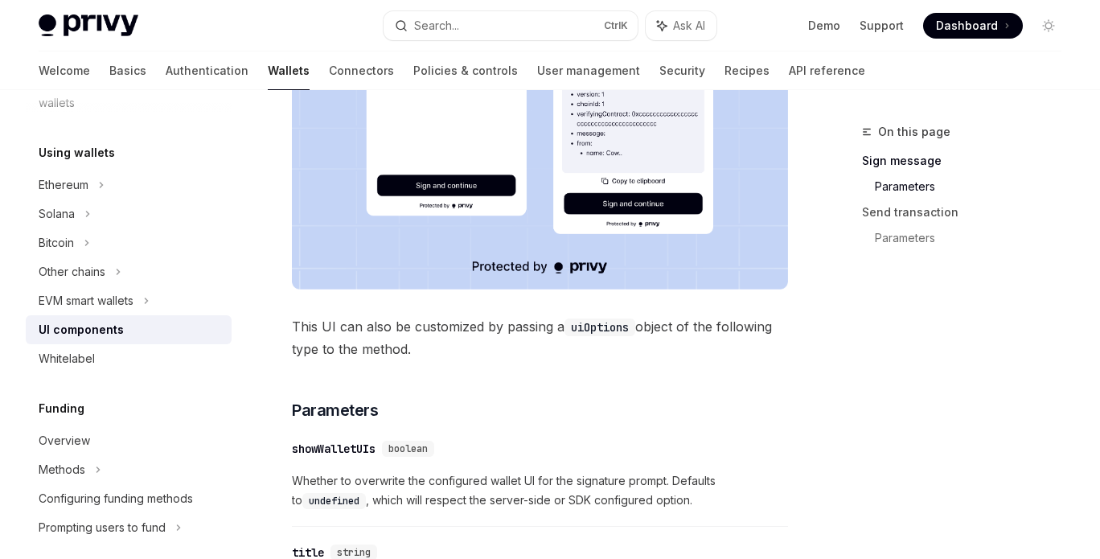
click at [392, 342] on span "This UI can also be customized by passing a uiOptions object of the following t…" at bounding box center [540, 337] width 496 height 45
drag, startPoint x: 392, startPoint y: 342, endPoint x: 392, endPoint y: 332, distance: 9.6
click at [392, 332] on span "This UI can also be customized by passing a uiOptions object of the following t…" at bounding box center [540, 337] width 496 height 45
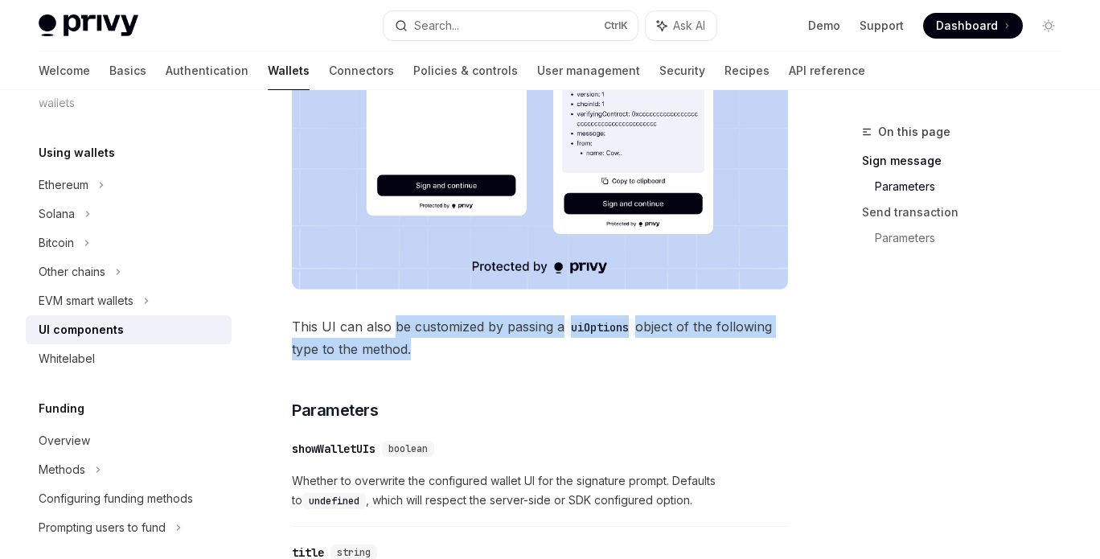
click at [392, 332] on span "This UI can also be customized by passing a uiOptions object of the following t…" at bounding box center [540, 337] width 496 height 45
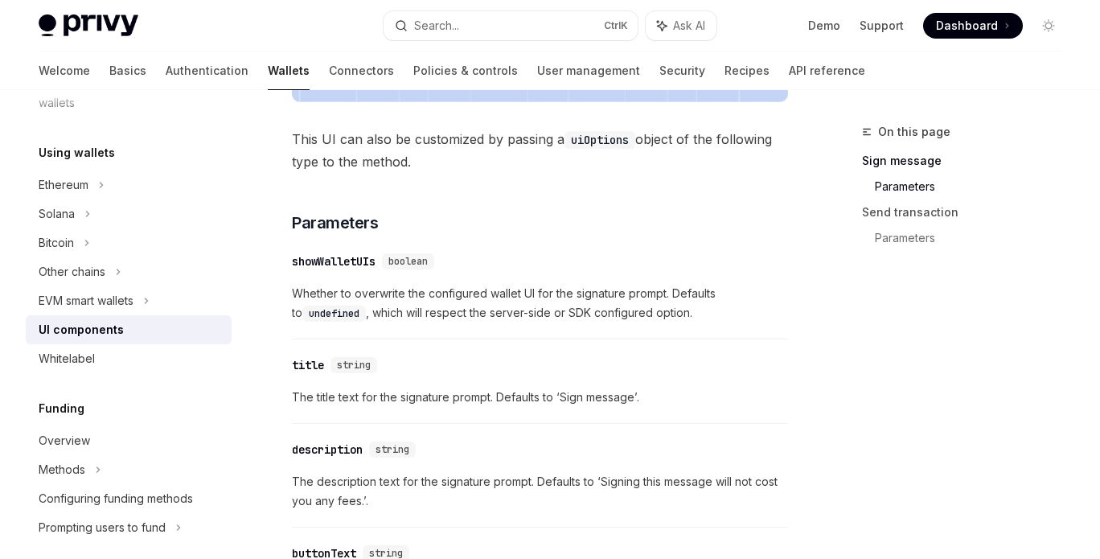
scroll to position [768, 0]
